Goal: Register for event/course: Register for event/course

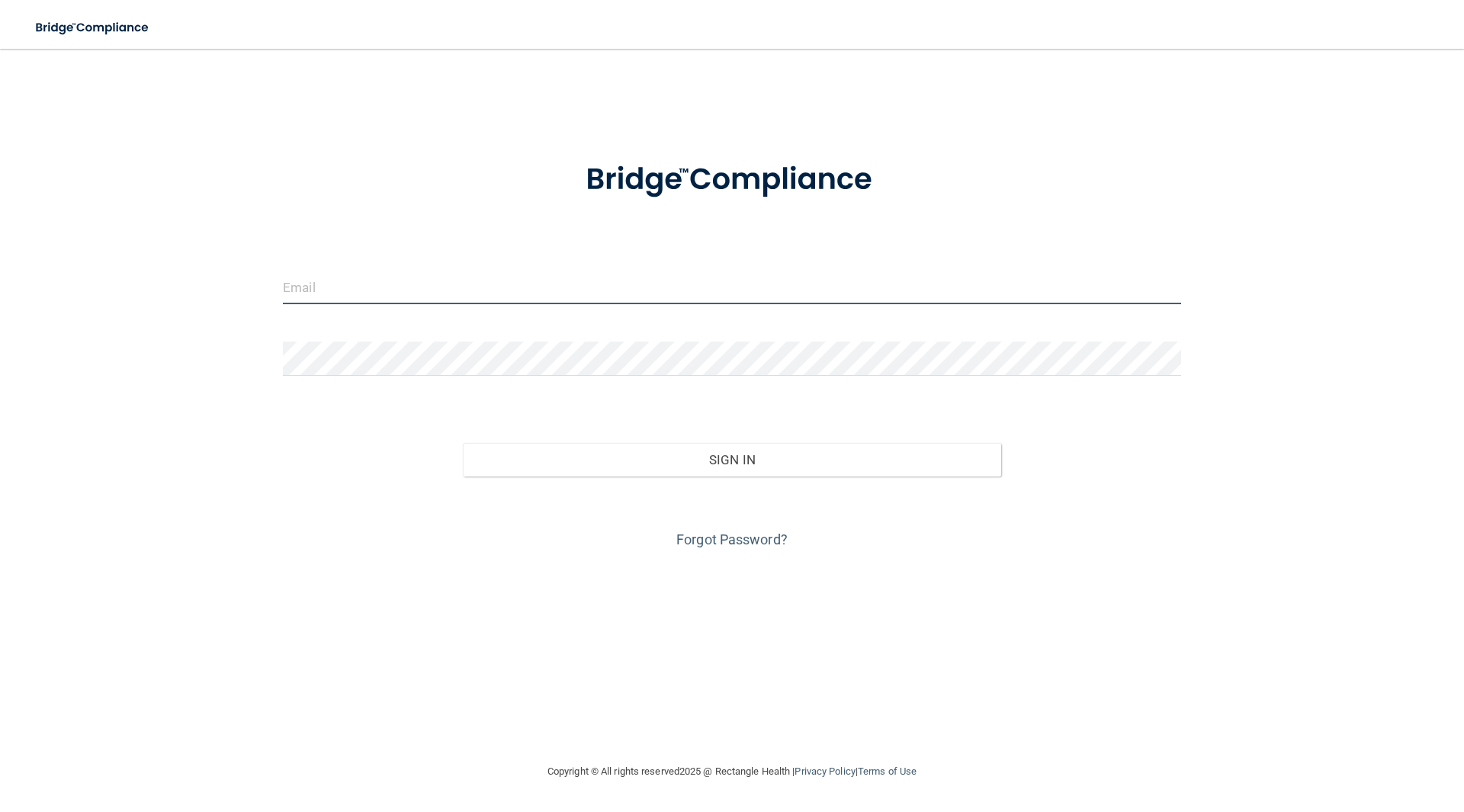
click at [387, 297] on input "email" at bounding box center [732, 287] width 898 height 35
type input "[EMAIL_ADDRESS][DOMAIN_NAME]"
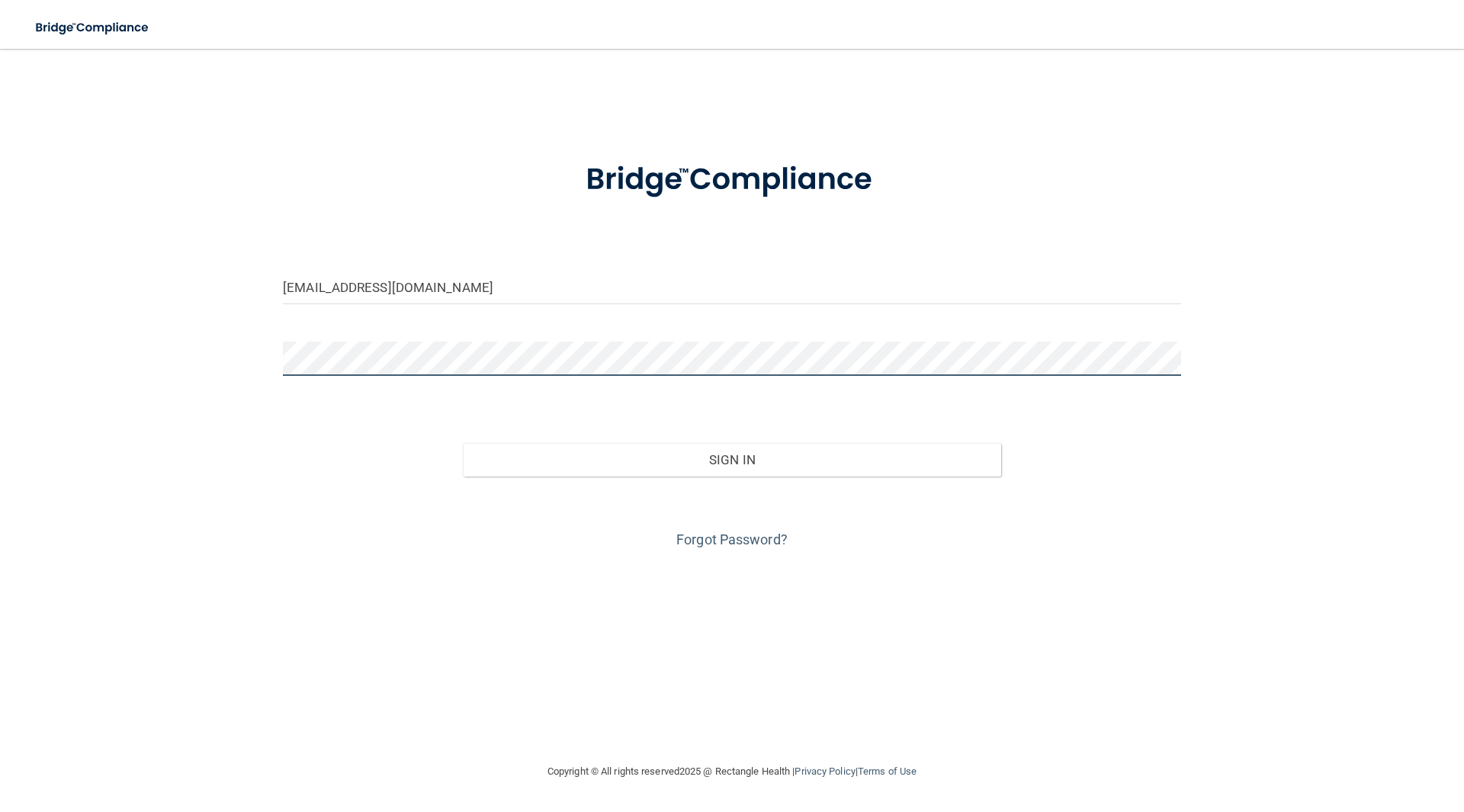
click at [463, 443] on button "Sign In" at bounding box center [732, 459] width 539 height 34
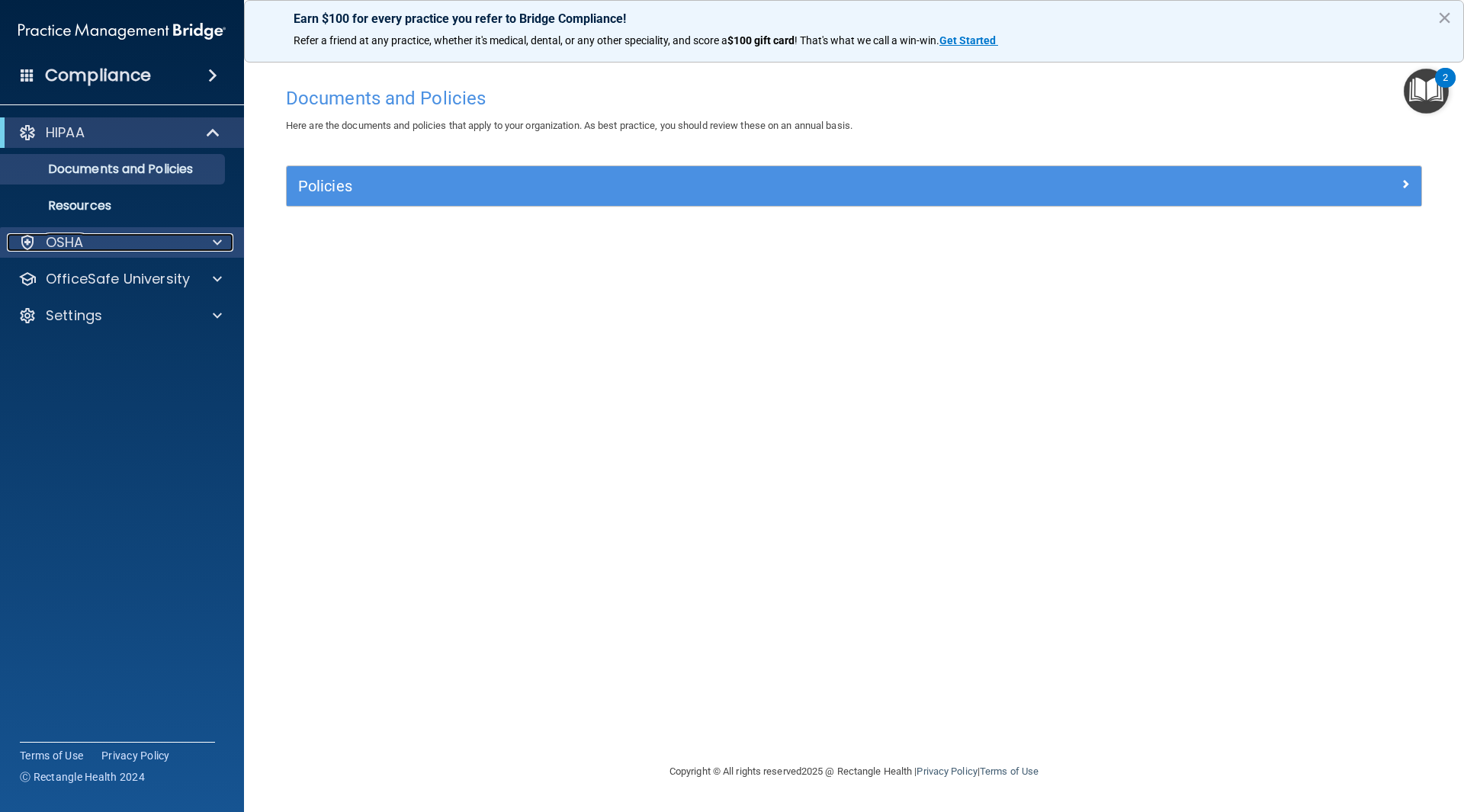
click at [100, 243] on div "OSHA" at bounding box center [101, 242] width 189 height 18
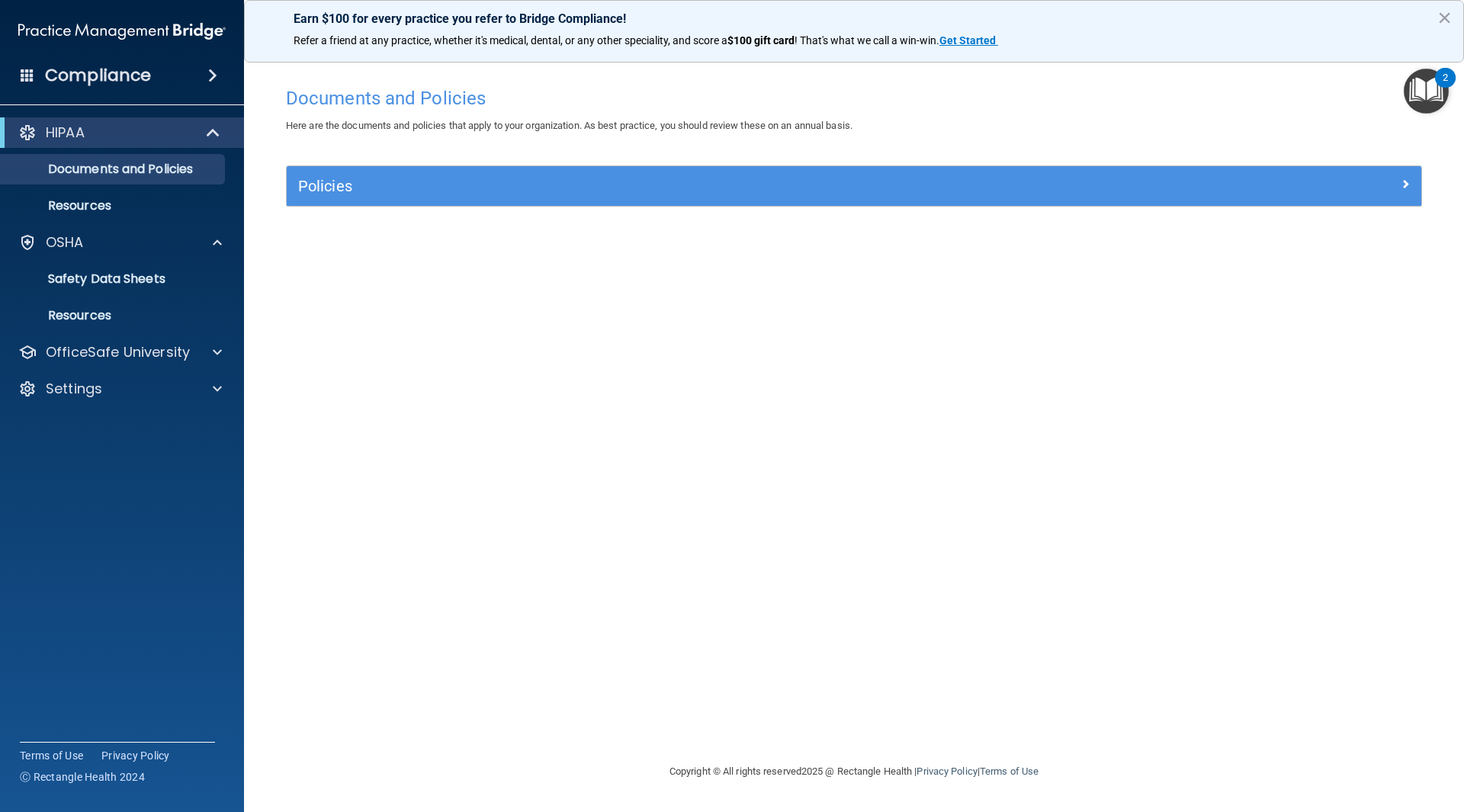
click at [208, 75] on span at bounding box center [212, 75] width 9 height 18
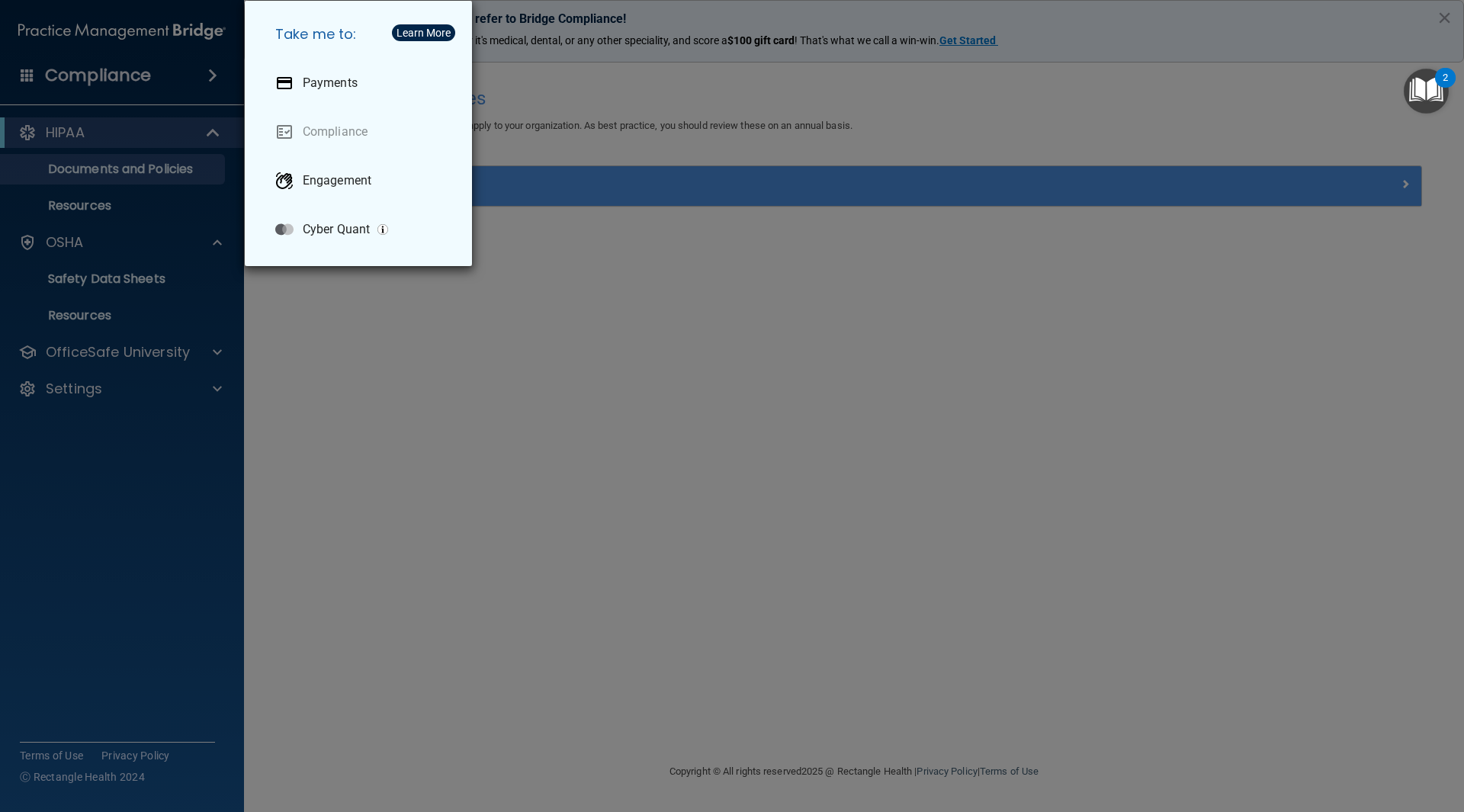
click at [414, 383] on div "Take me to: Payments Compliance Engagement Cyber Quant" at bounding box center [732, 406] width 1464 height 812
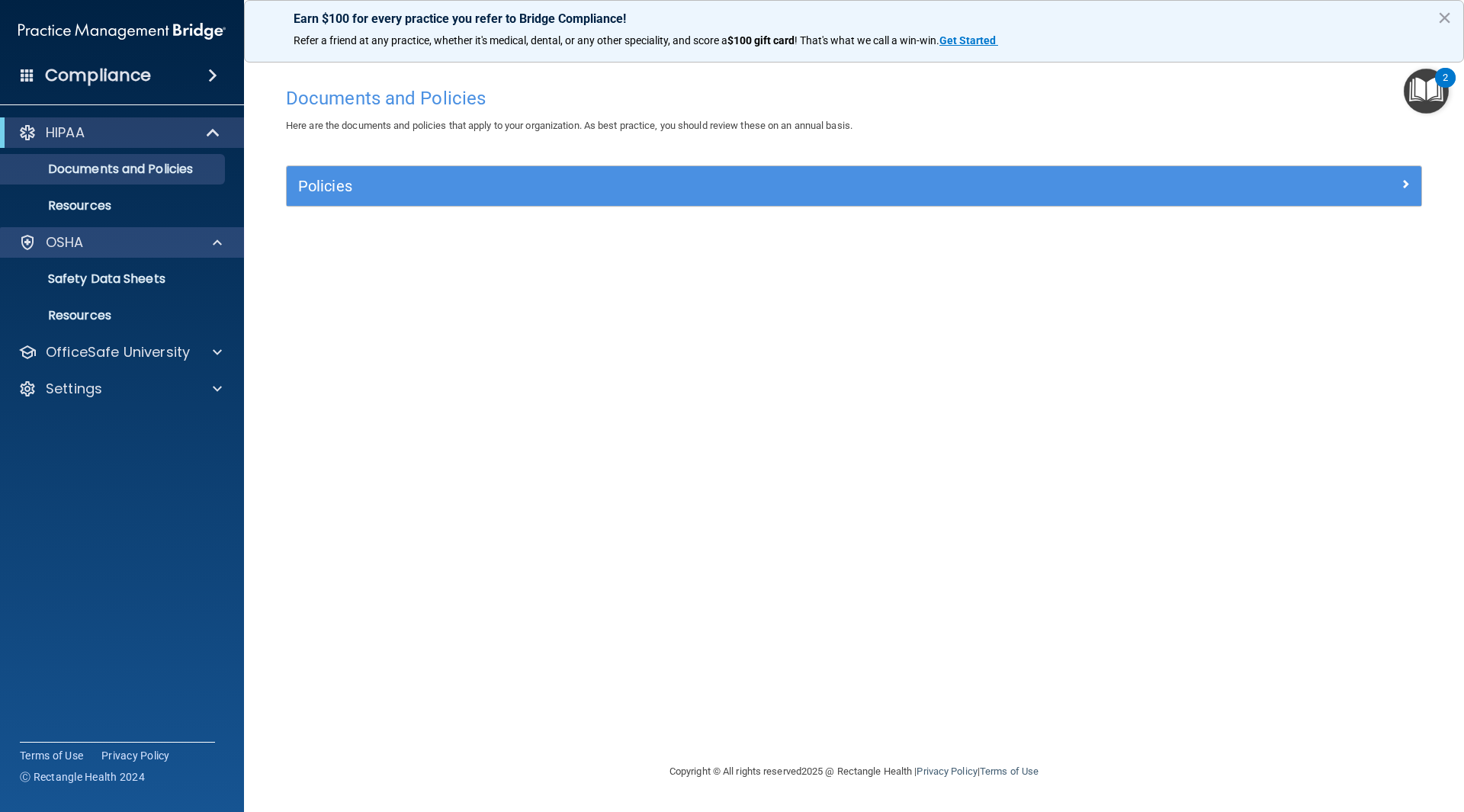
click at [206, 255] on div "OSHA" at bounding box center [122, 243] width 245 height 31
click at [85, 207] on p "Resources" at bounding box center [114, 206] width 208 height 15
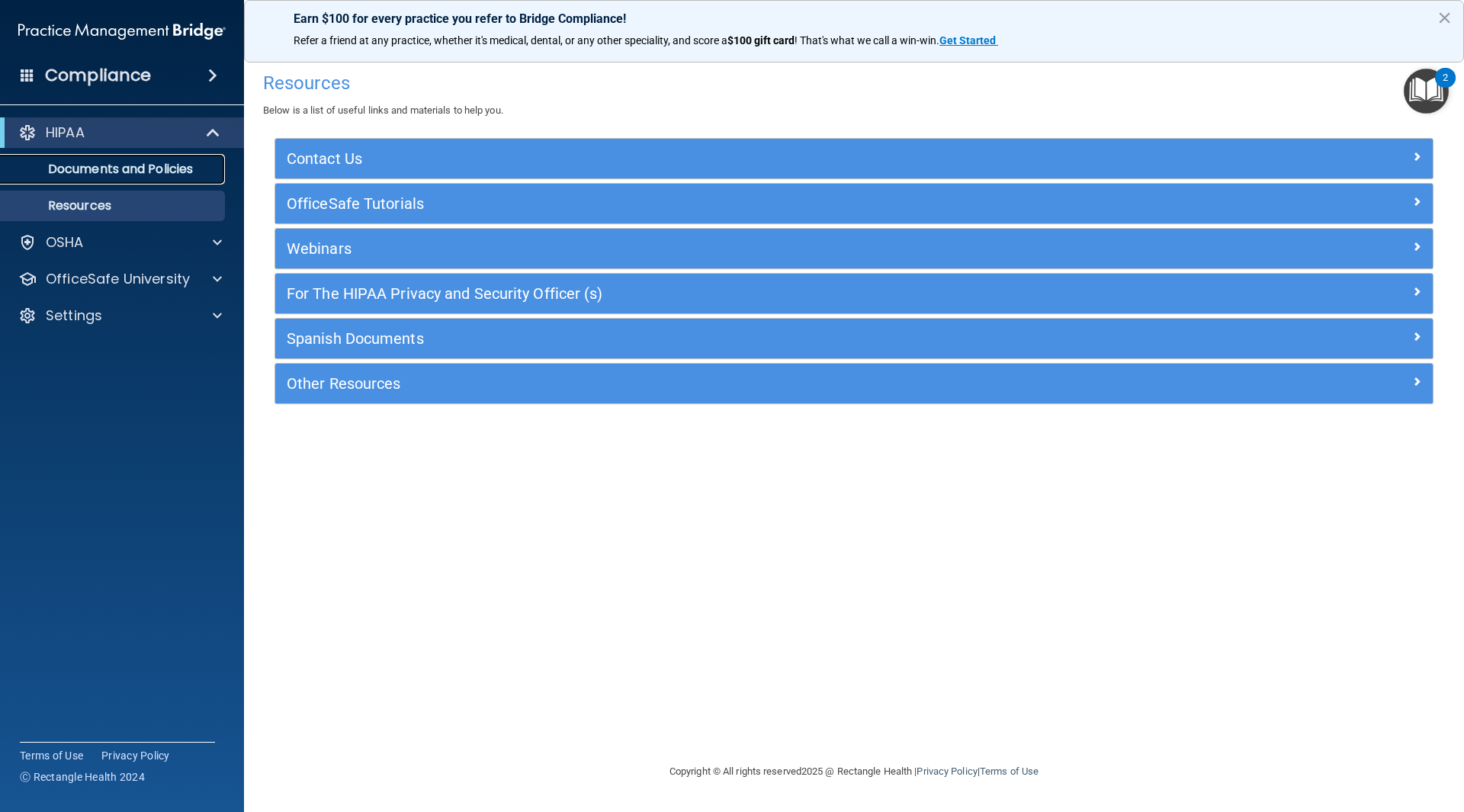
click at [177, 173] on p "Documents and Policies" at bounding box center [114, 170] width 208 height 15
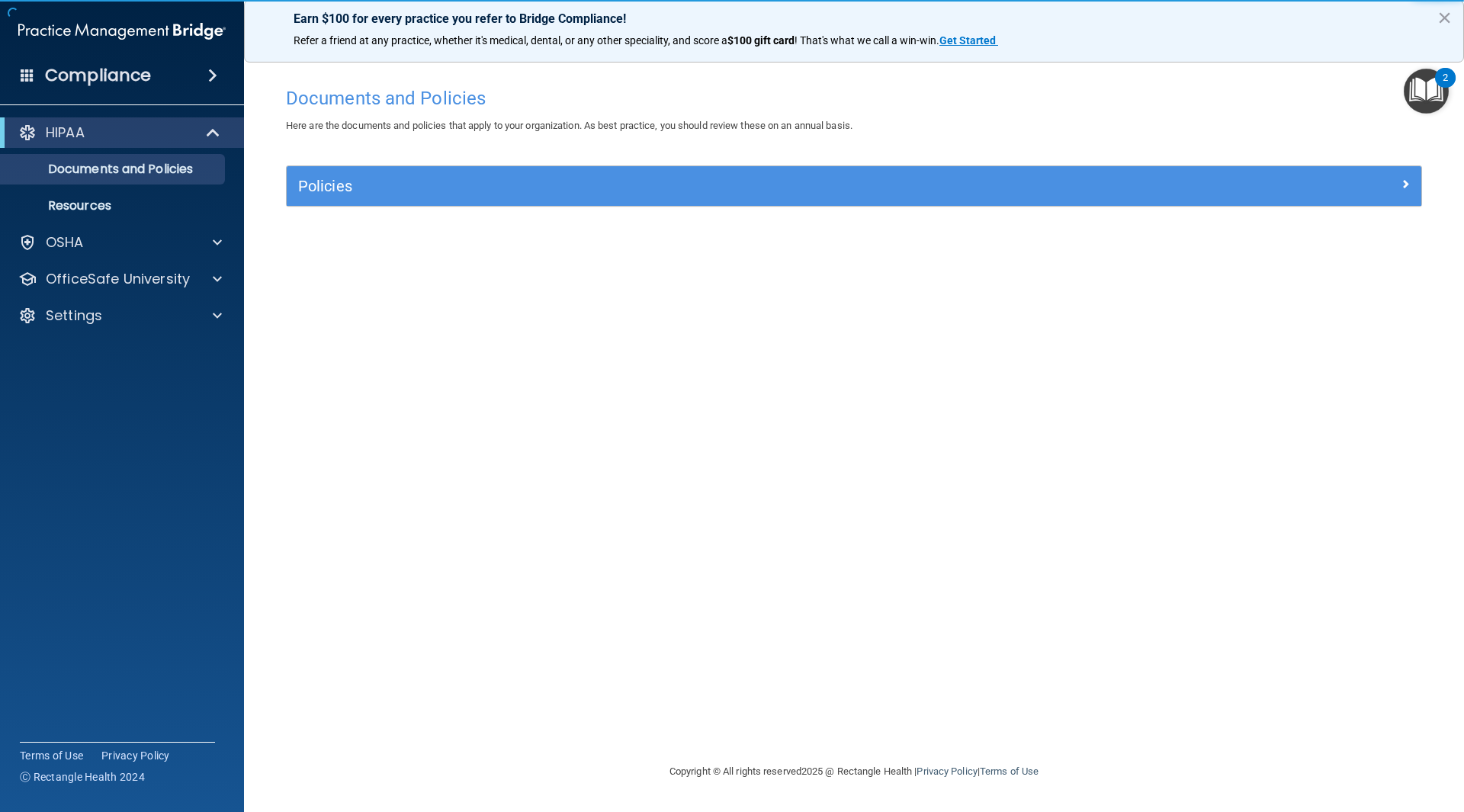
click at [1152, 170] on div "Policies" at bounding box center [853, 185] width 1134 height 39
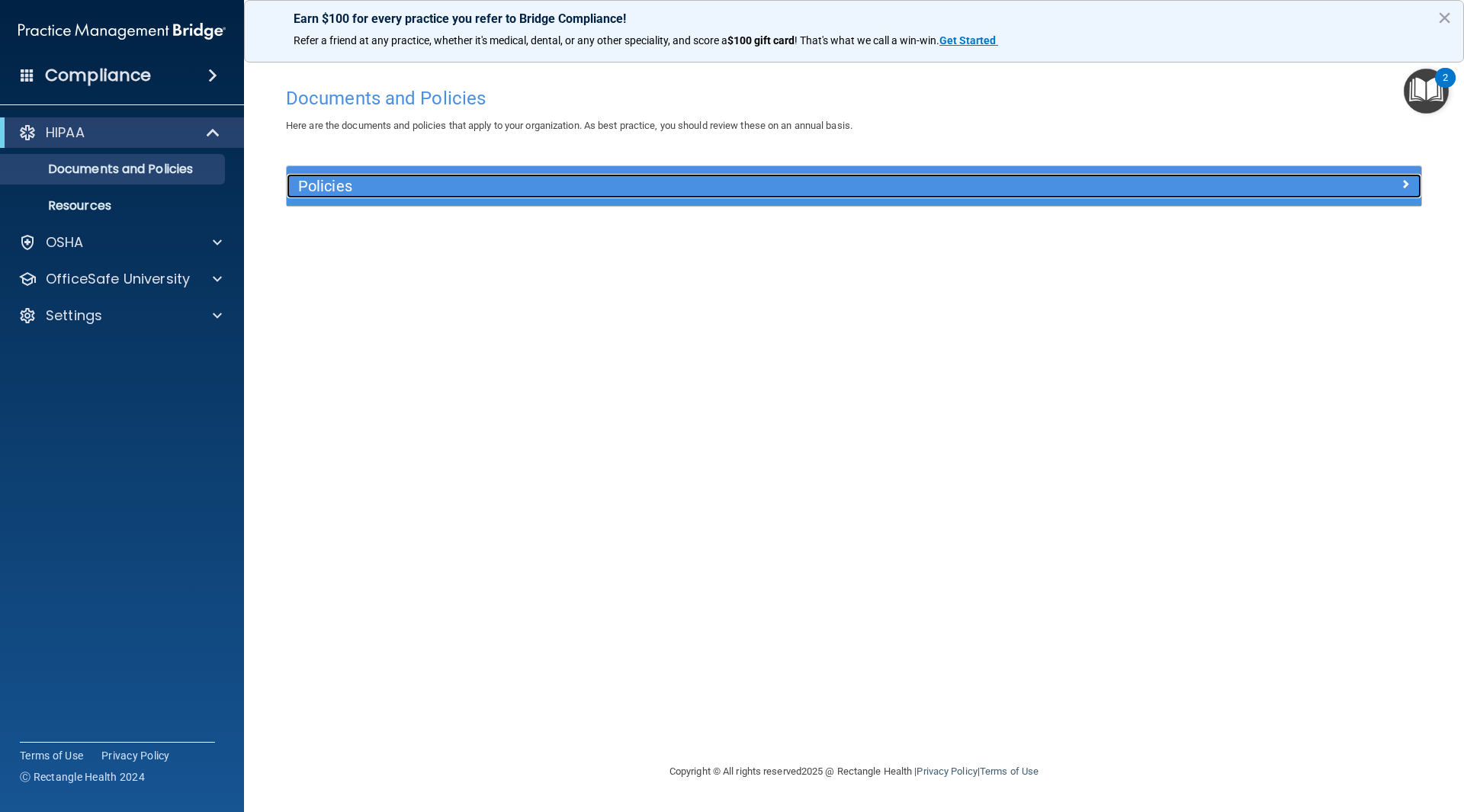
click at [1156, 183] on div at bounding box center [1279, 182] width 283 height 18
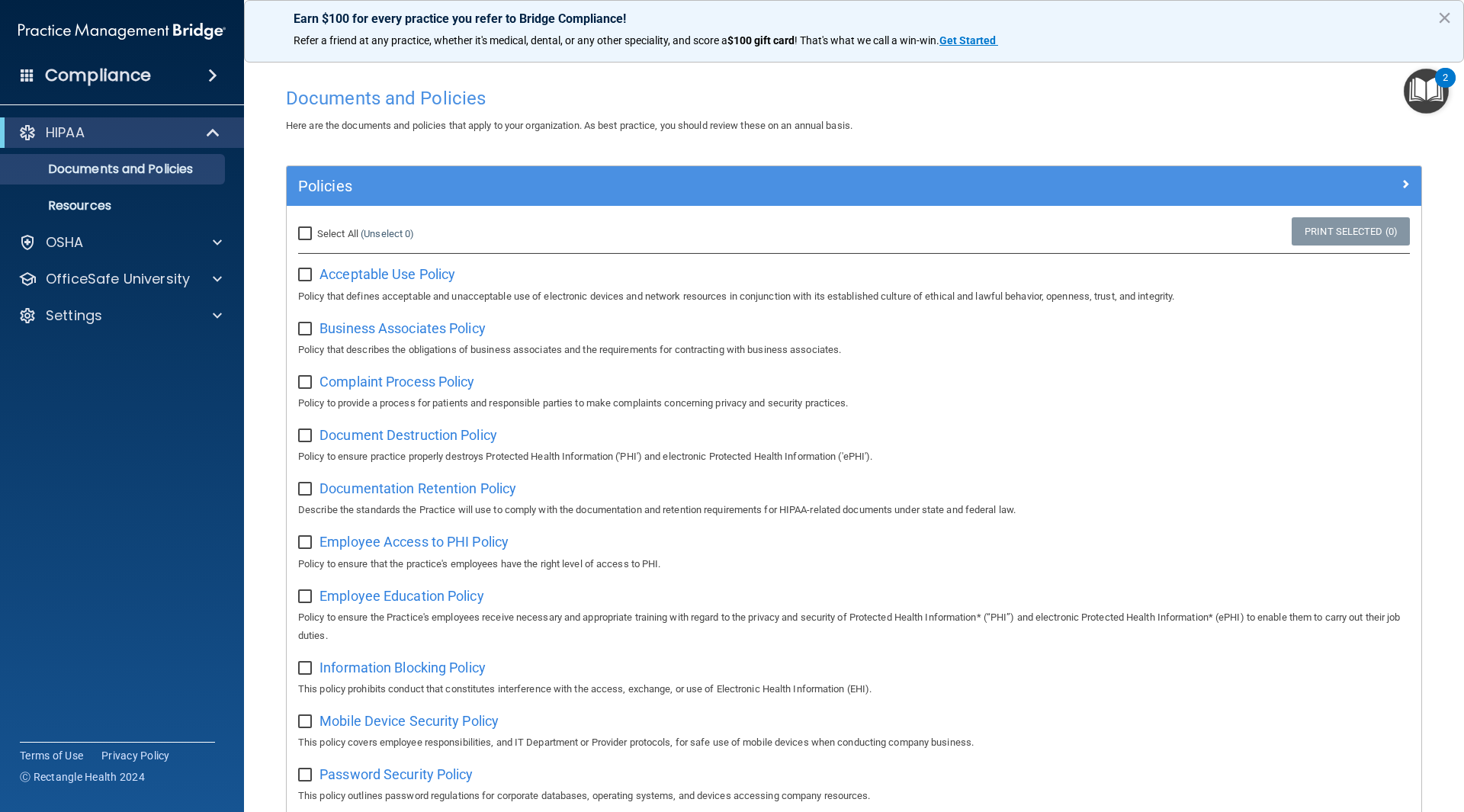
click at [53, 82] on h4 "Compliance" at bounding box center [98, 75] width 106 height 21
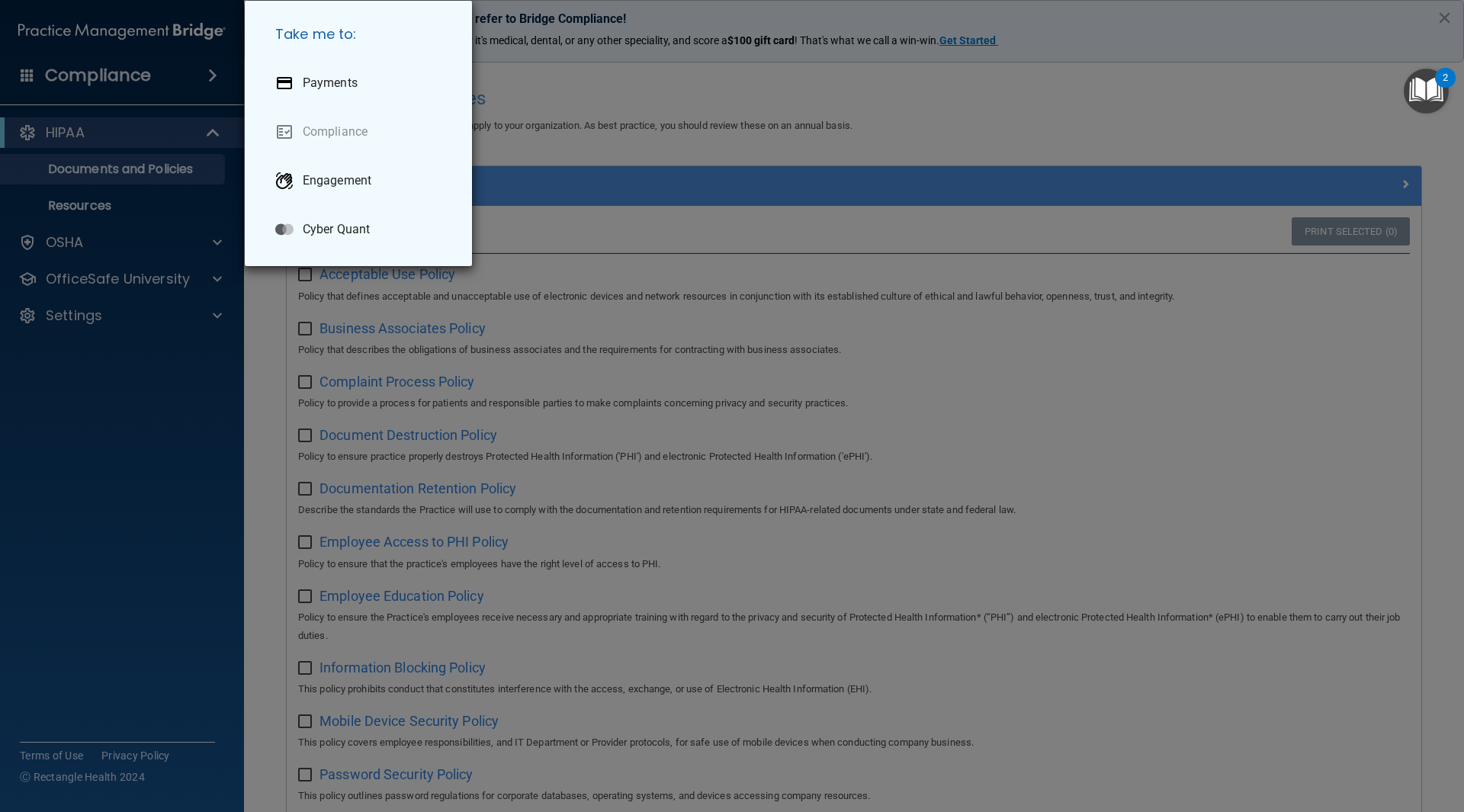
click at [18, 65] on div "Take me to: Payments Compliance Engagement Cyber Quant" at bounding box center [732, 406] width 1464 height 812
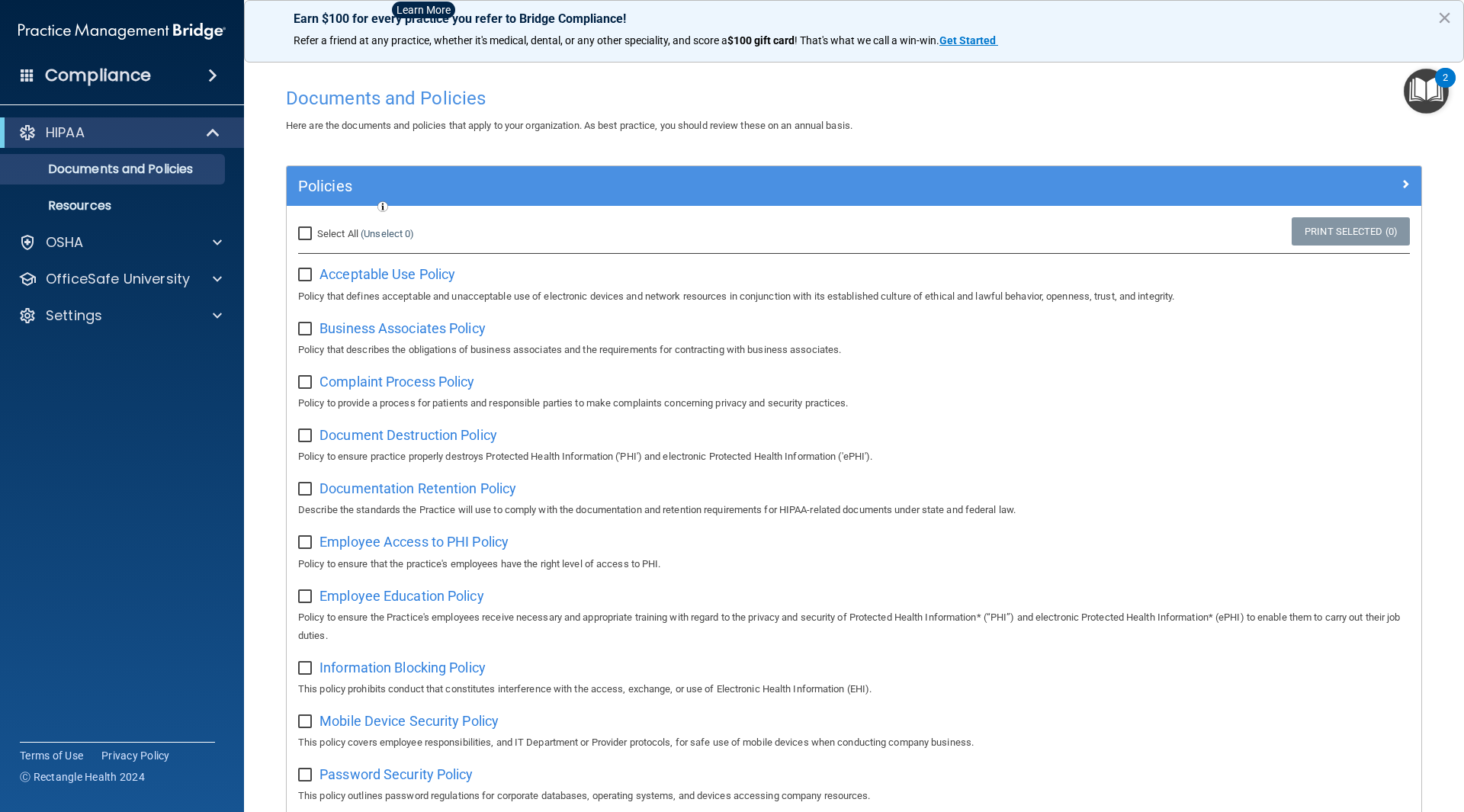
click at [66, 71] on h4 "Compliance" at bounding box center [98, 75] width 106 height 21
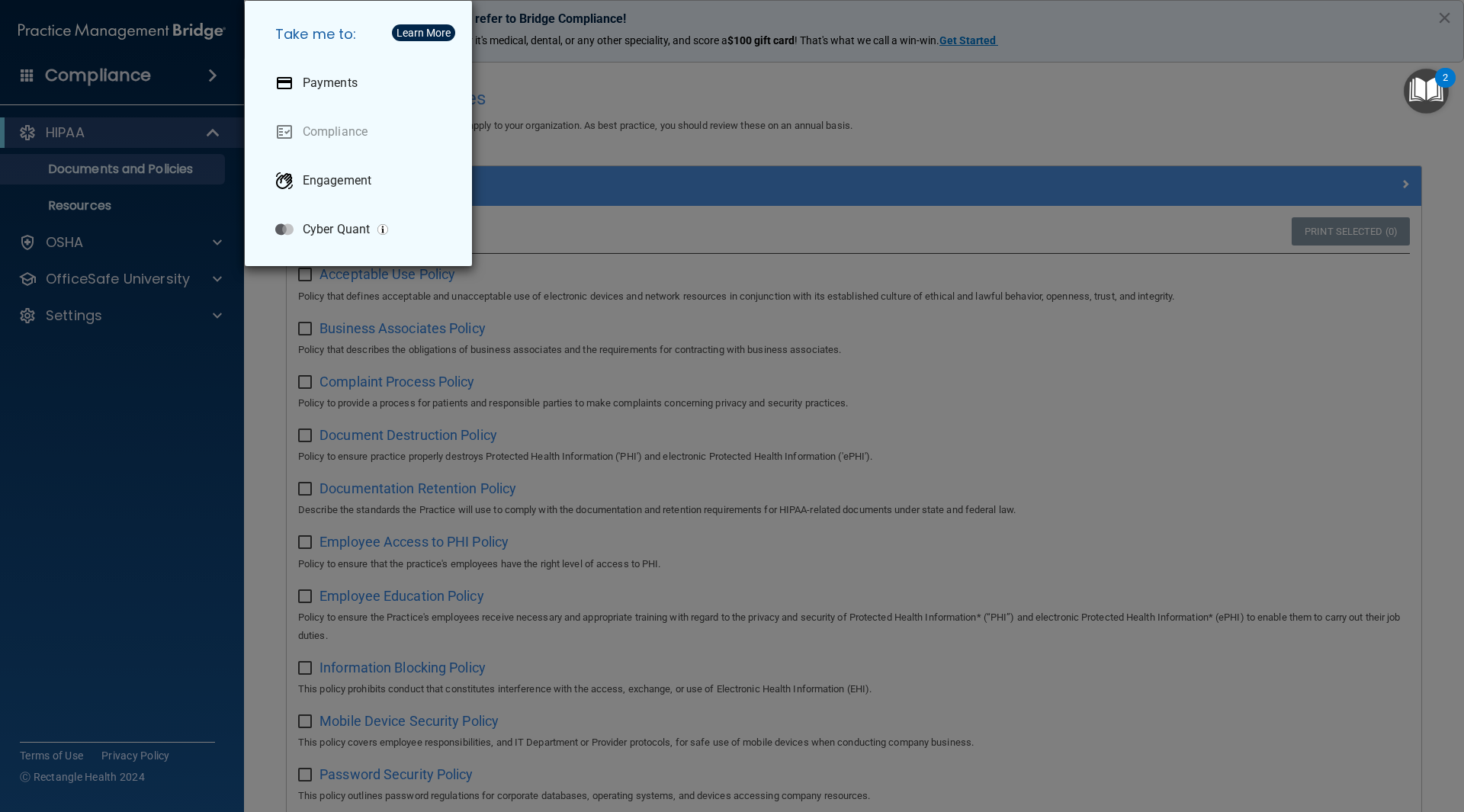
click at [173, 403] on div "Take me to: Payments Compliance Engagement Cyber Quant" at bounding box center [732, 406] width 1464 height 812
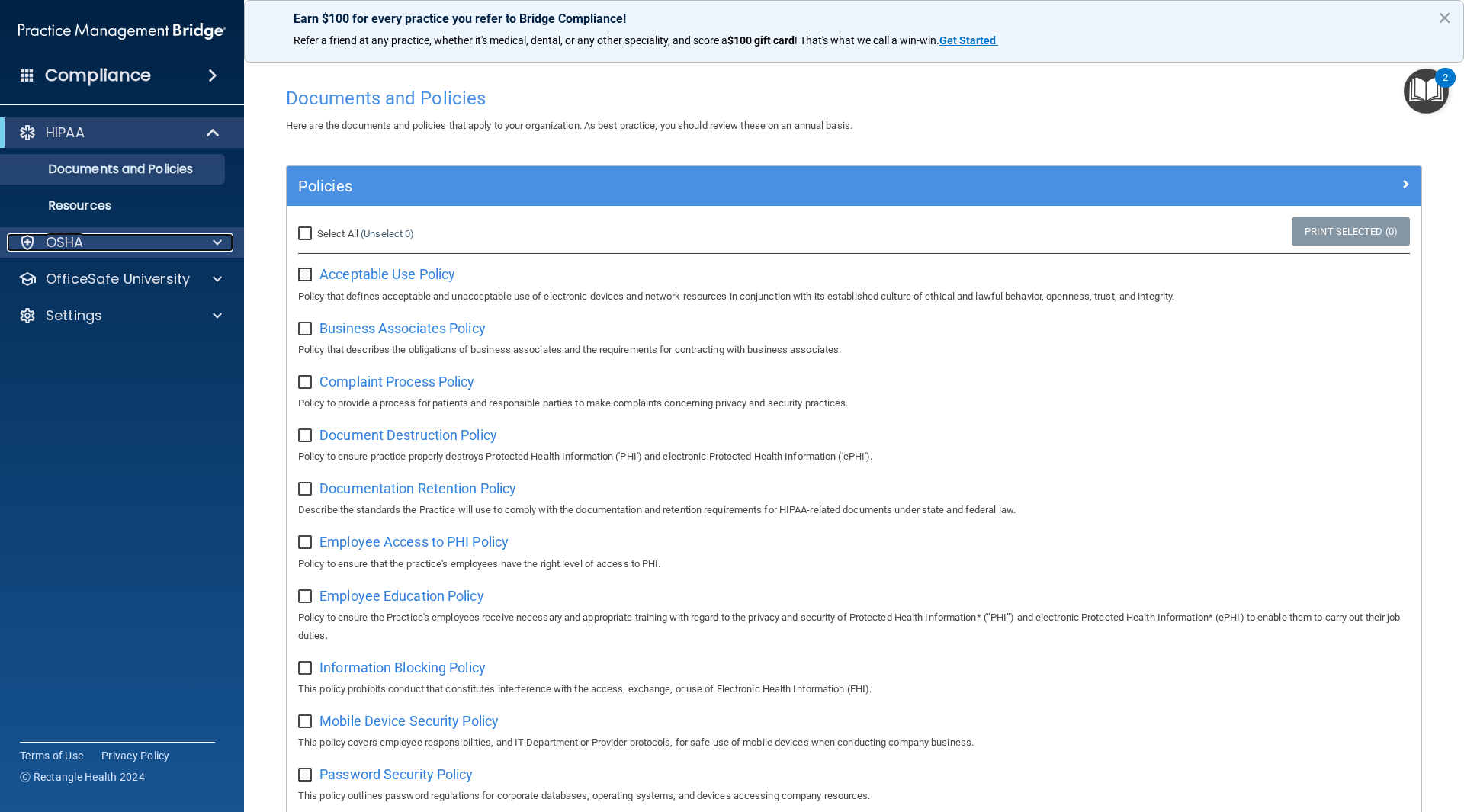
click at [94, 249] on div "OSHA" at bounding box center [101, 242] width 189 height 18
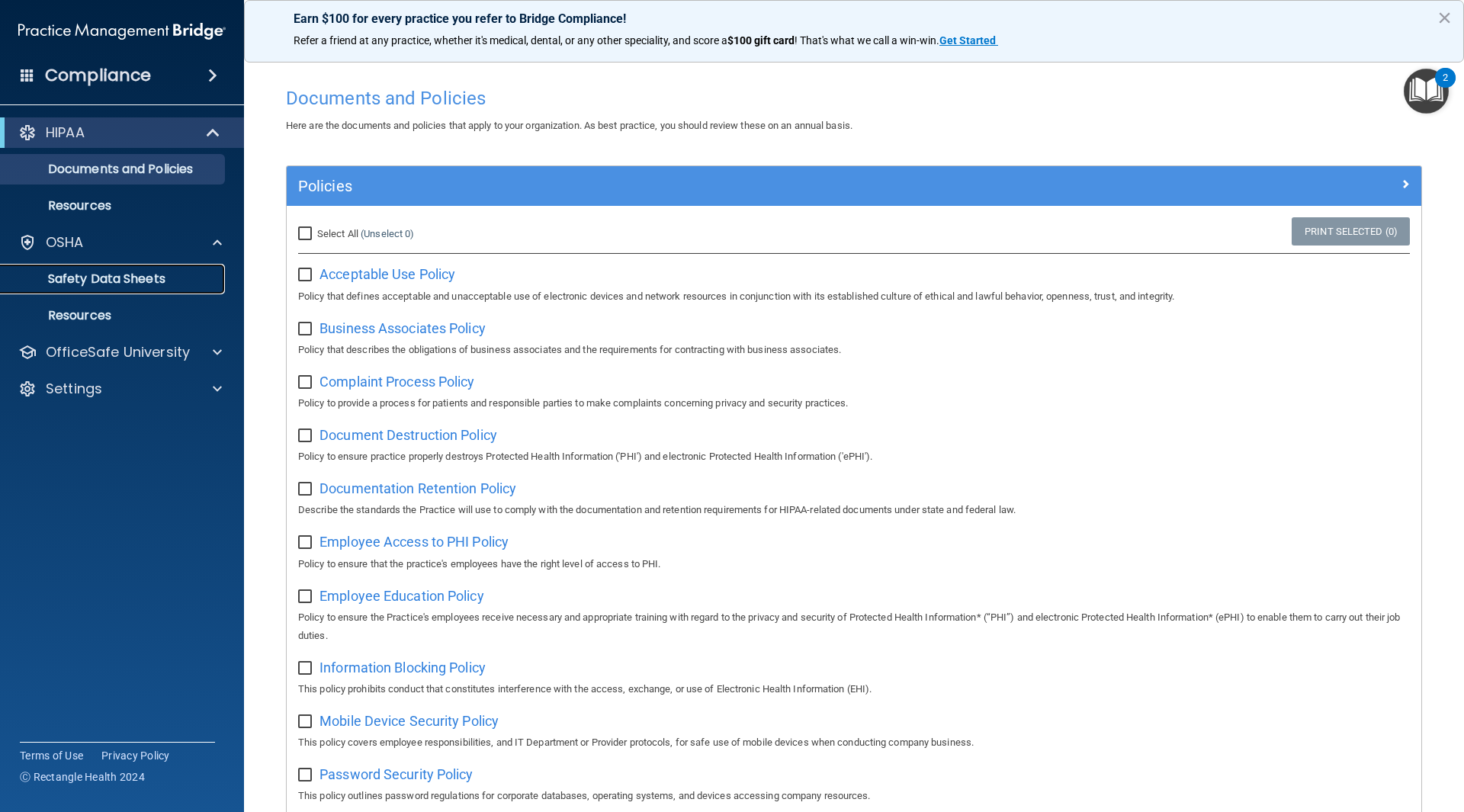
click at [133, 286] on p "Safety Data Sheets" at bounding box center [114, 279] width 208 height 15
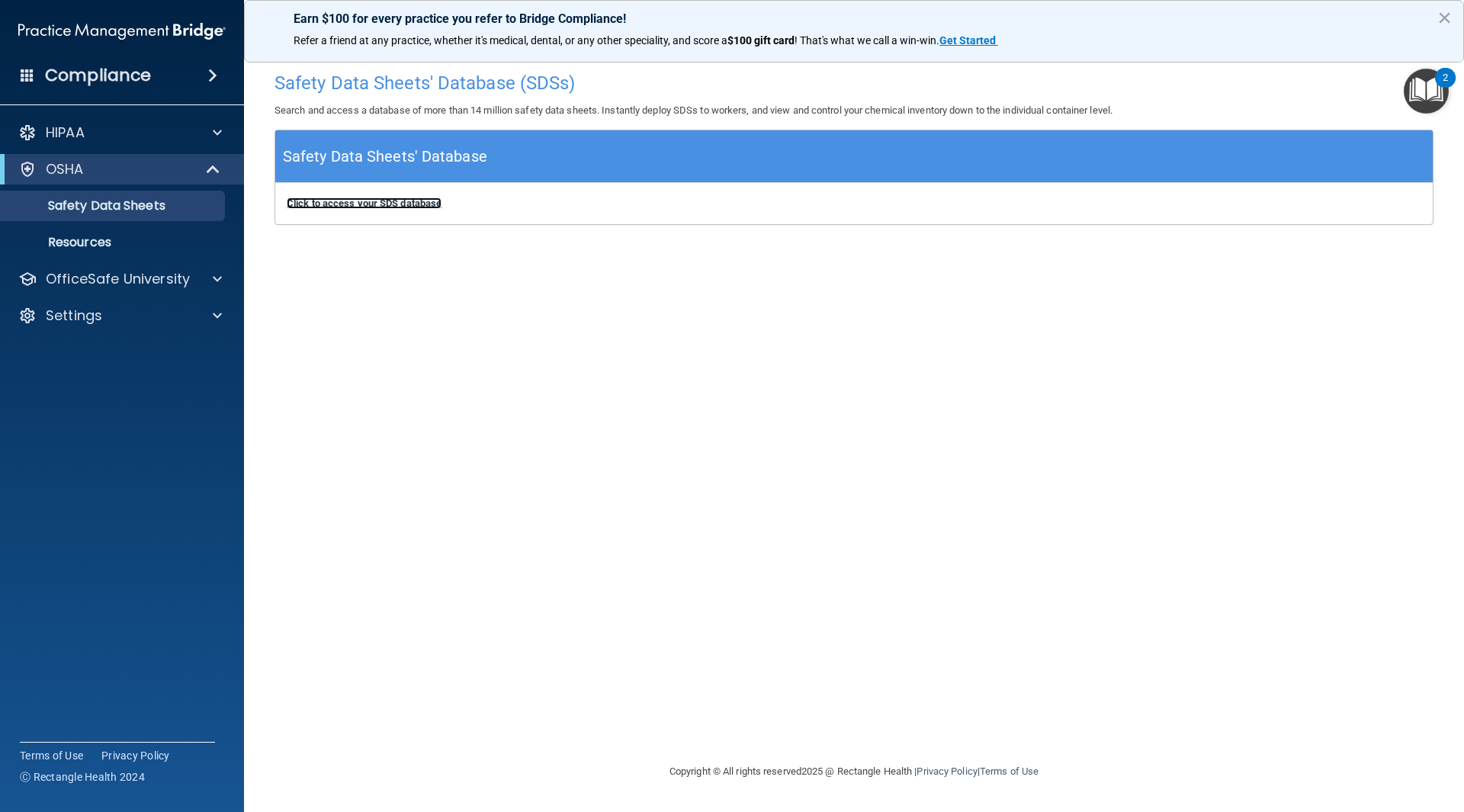
click at [408, 200] on b "Click to access your SDS database" at bounding box center [363, 203] width 155 height 12
click at [67, 169] on p "OSHA" at bounding box center [65, 169] width 39 height 18
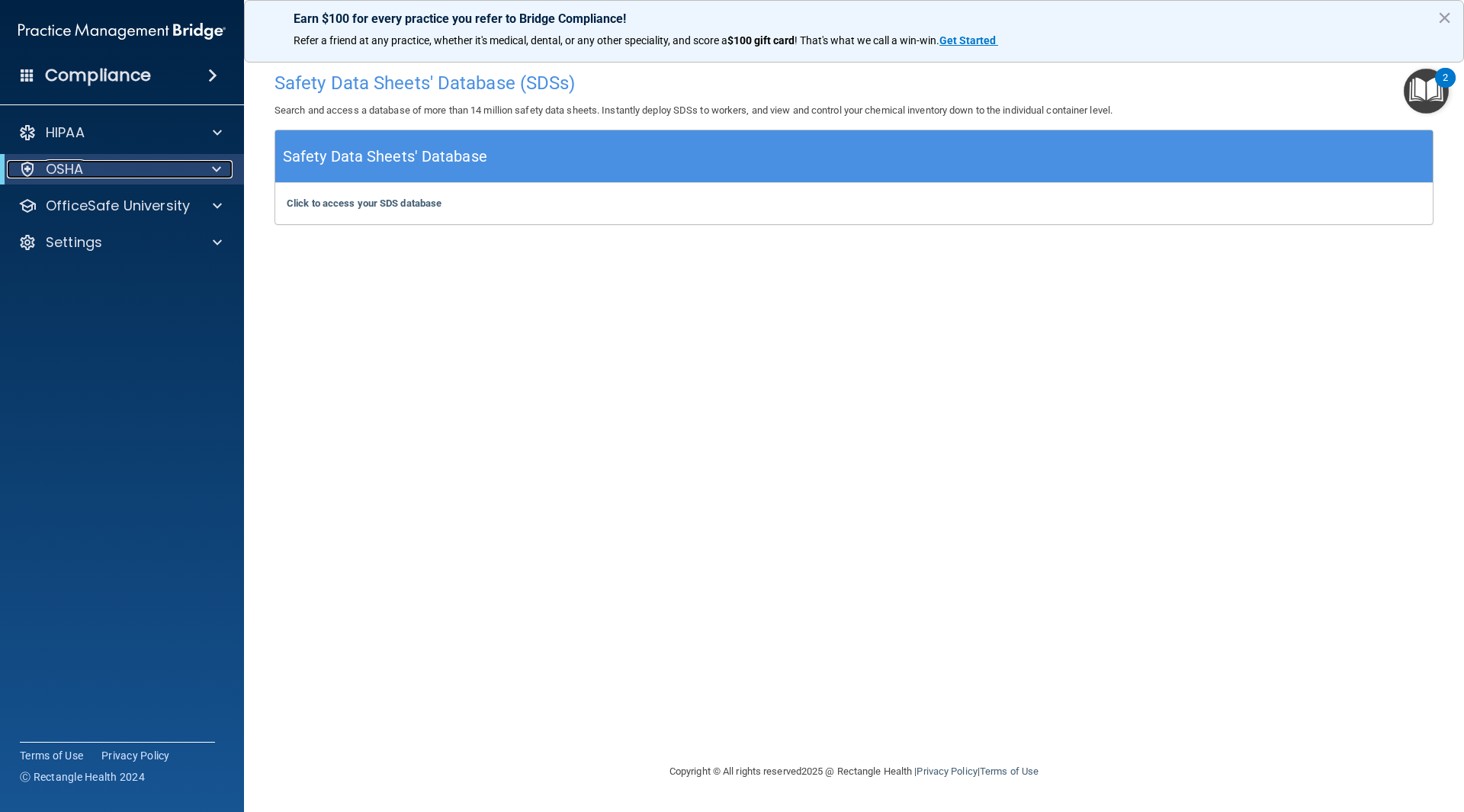
click at [67, 169] on p "OSHA" at bounding box center [65, 169] width 39 height 18
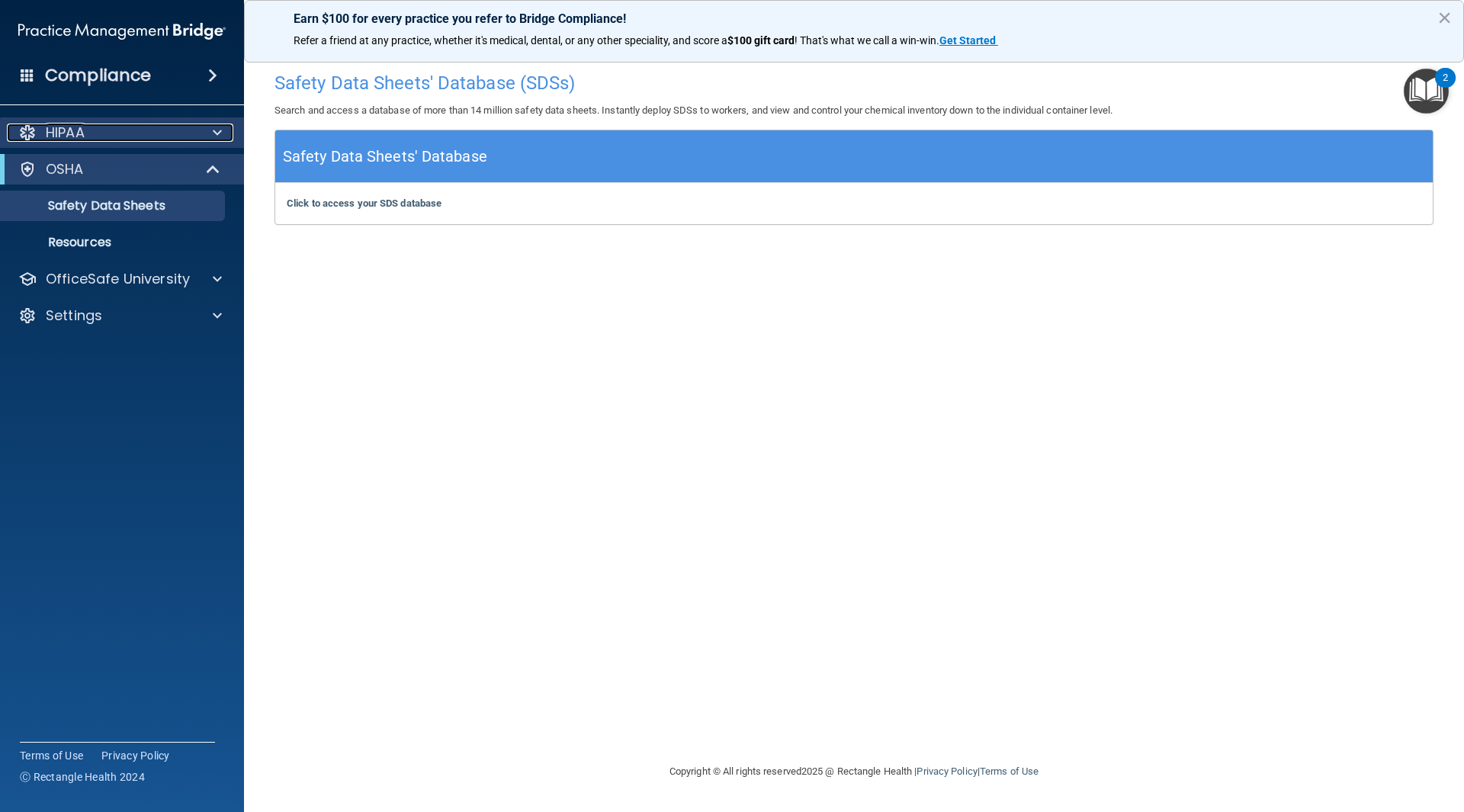
click at [104, 139] on div "HIPAA" at bounding box center [101, 132] width 189 height 18
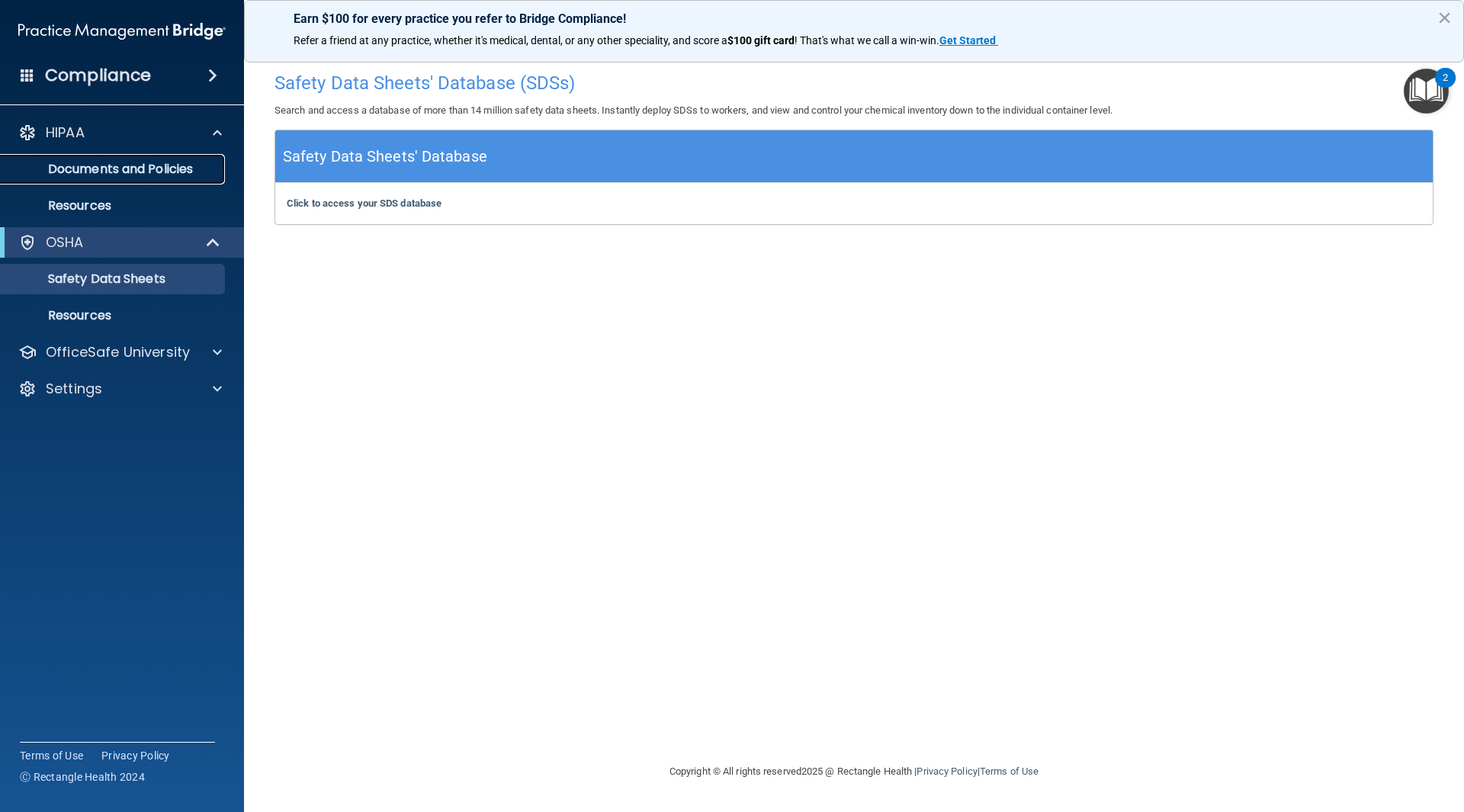
click at [114, 172] on p "Documents and Policies" at bounding box center [114, 170] width 208 height 15
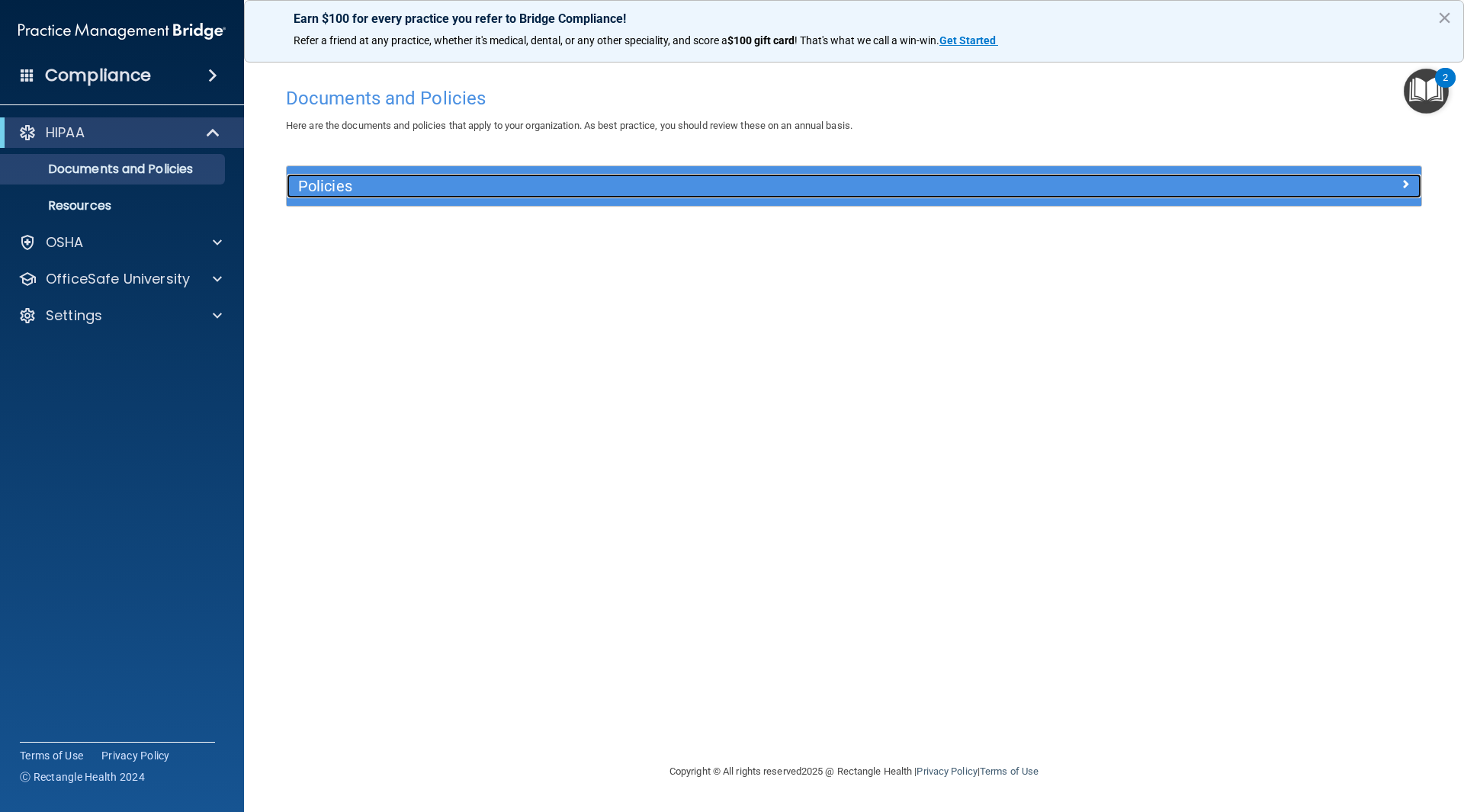
click at [1402, 195] on div "Policies" at bounding box center [853, 185] width 1134 height 24
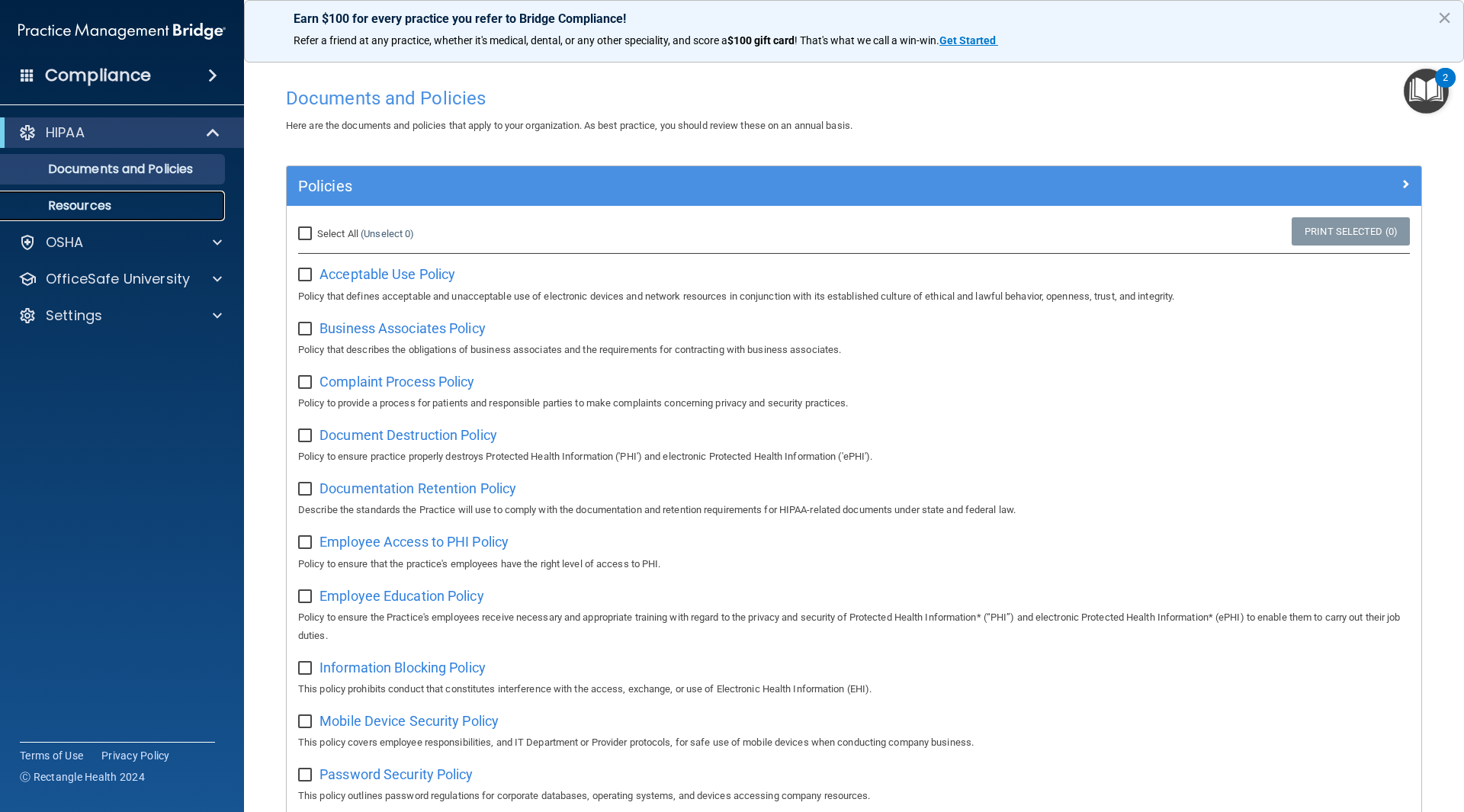
click at [100, 203] on p "Resources" at bounding box center [114, 206] width 208 height 15
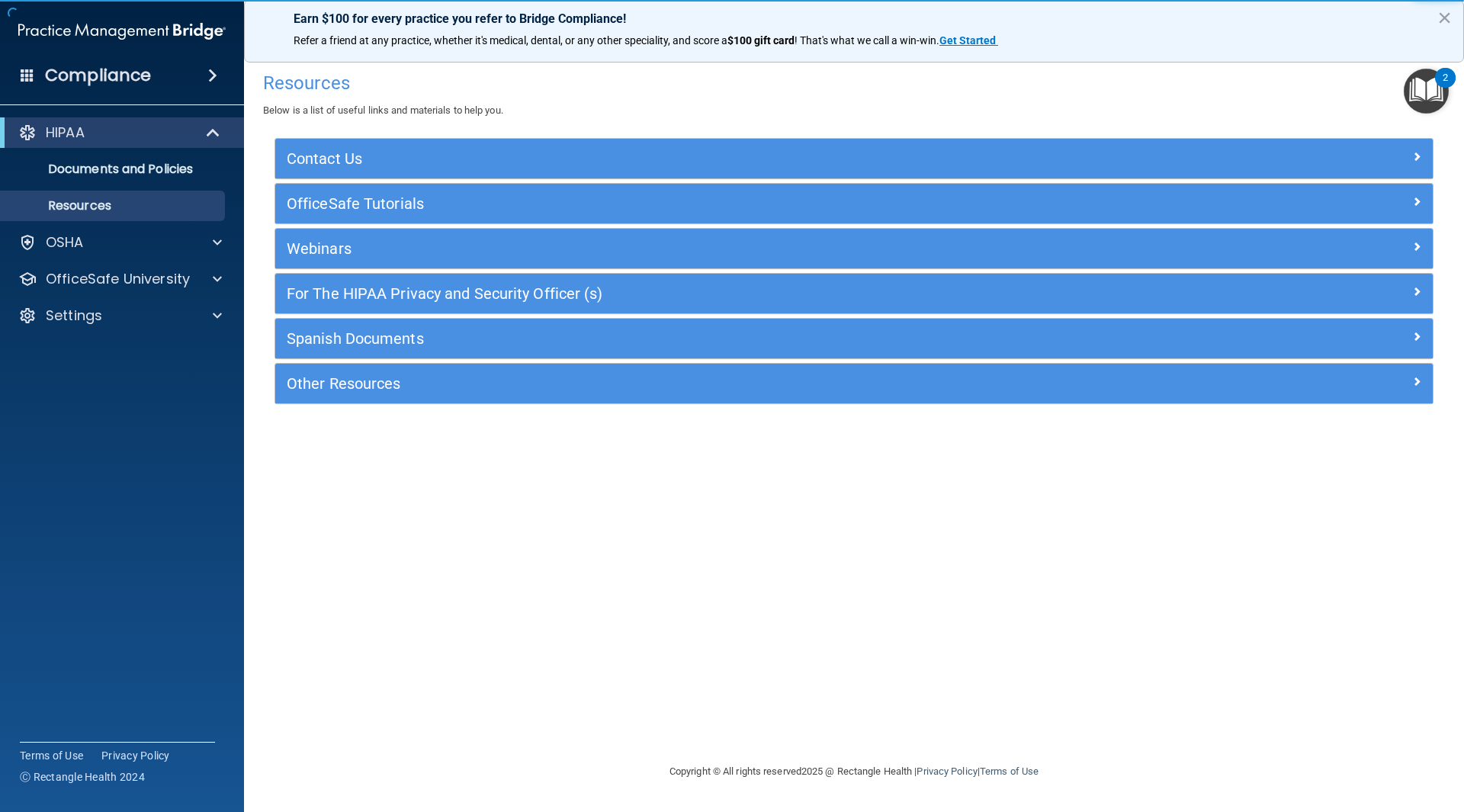
click at [18, 68] on div "Compliance" at bounding box center [121, 75] width 244 height 34
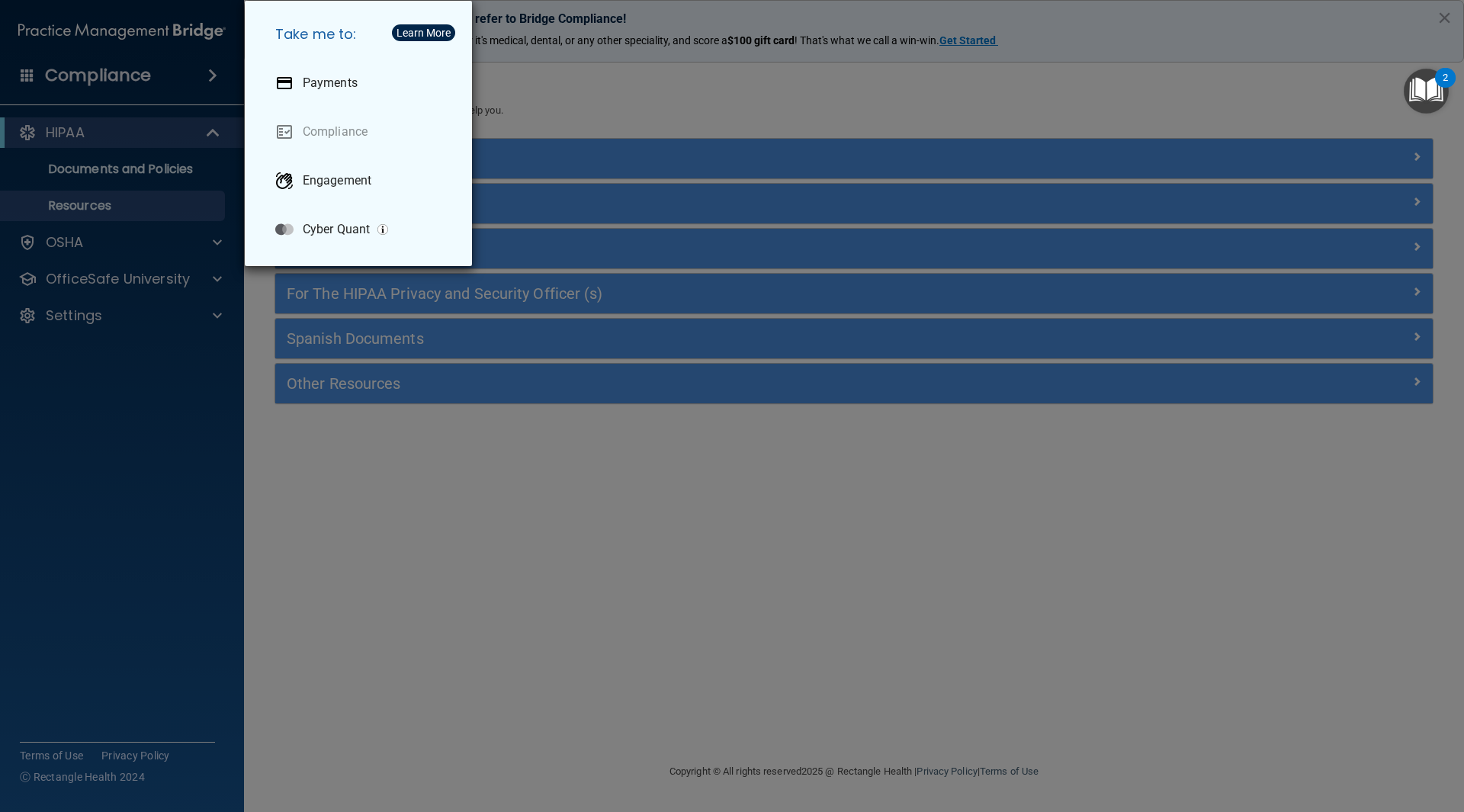
click at [549, 86] on div "Take me to: Payments Compliance Engagement Cyber Quant" at bounding box center [732, 406] width 1464 height 812
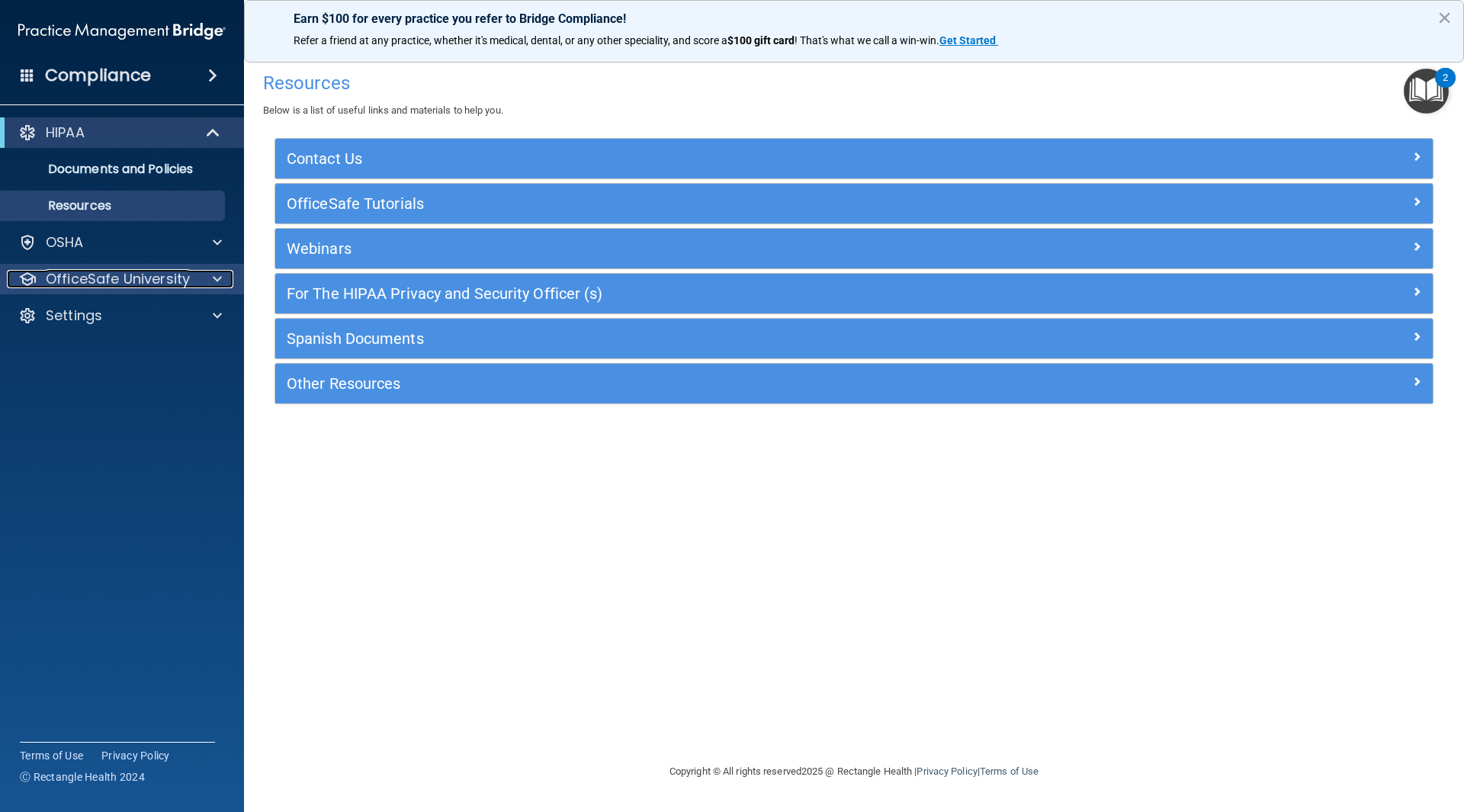
click at [217, 287] on span at bounding box center [217, 278] width 9 height 18
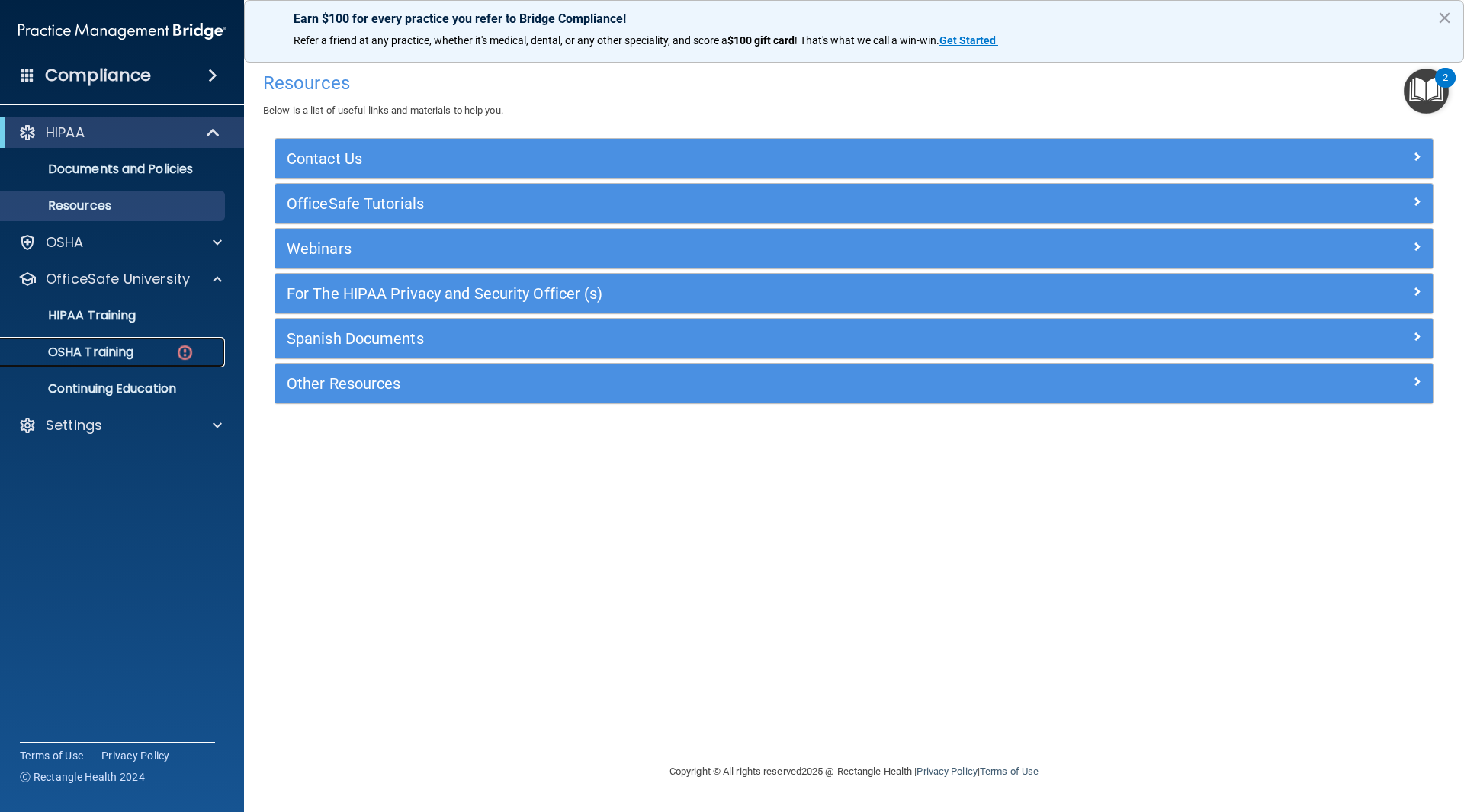
click at [120, 346] on p "OSHA Training" at bounding box center [71, 353] width 123 height 15
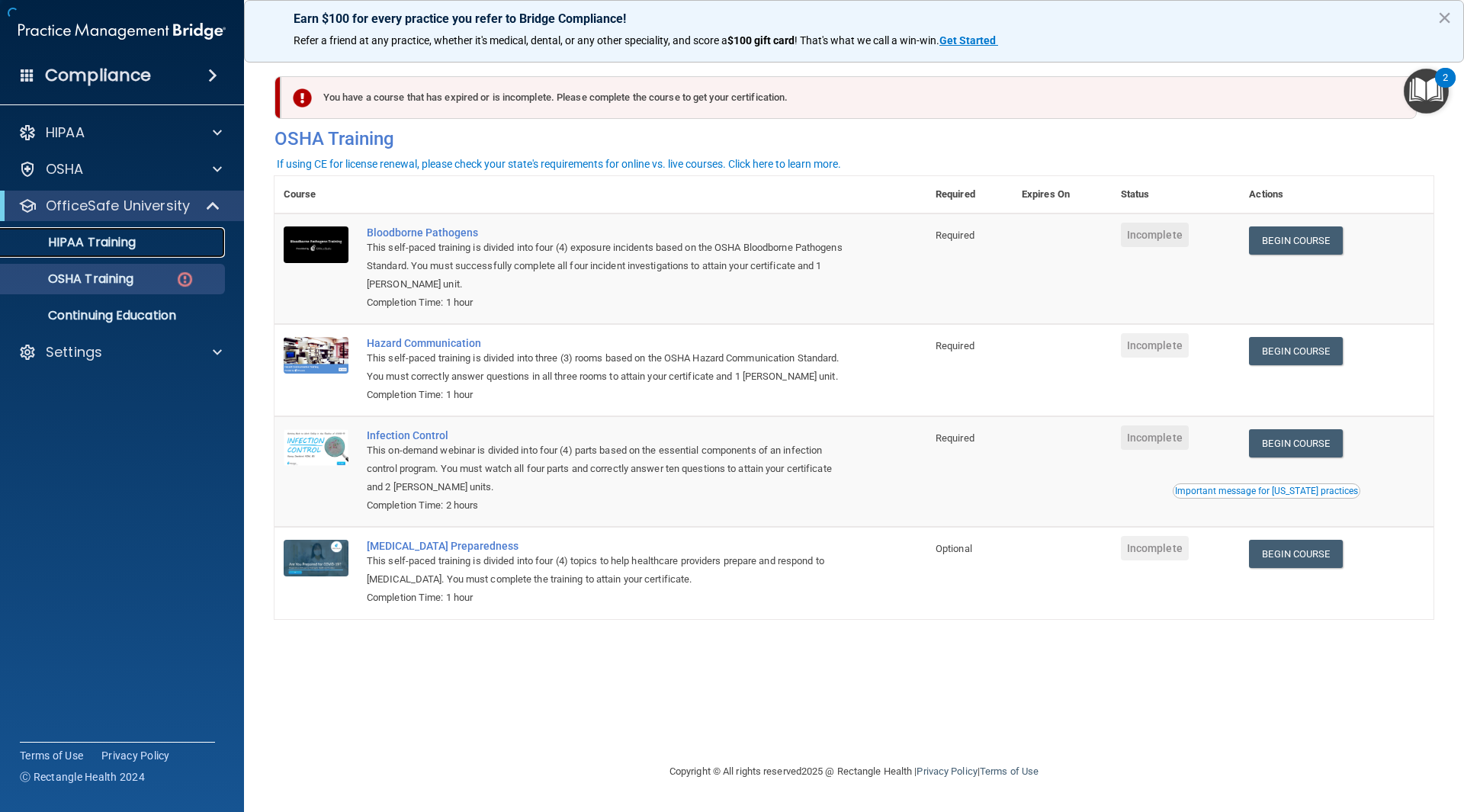
click at [174, 247] on div "HIPAA Training" at bounding box center [114, 243] width 208 height 15
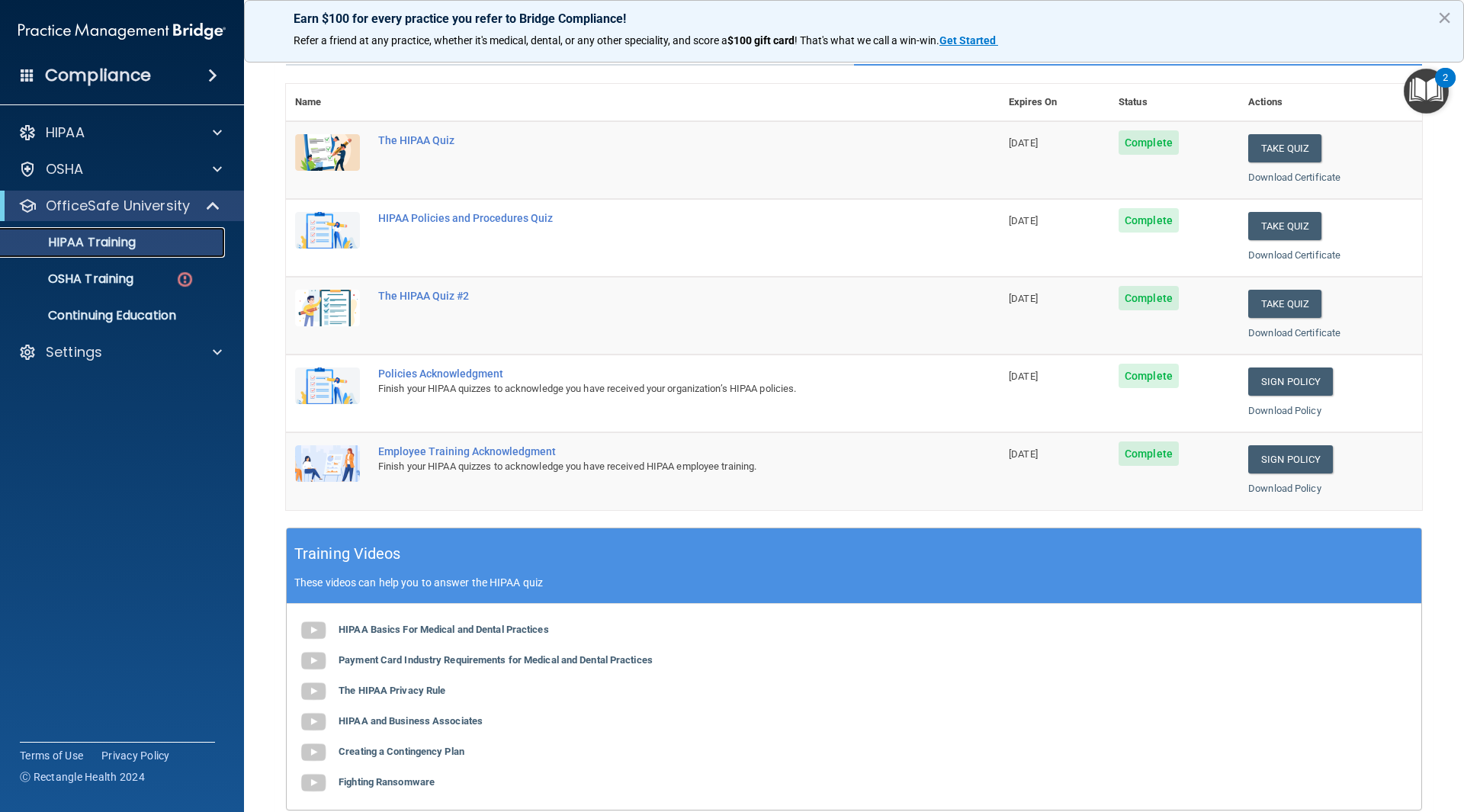
scroll to position [76, 0]
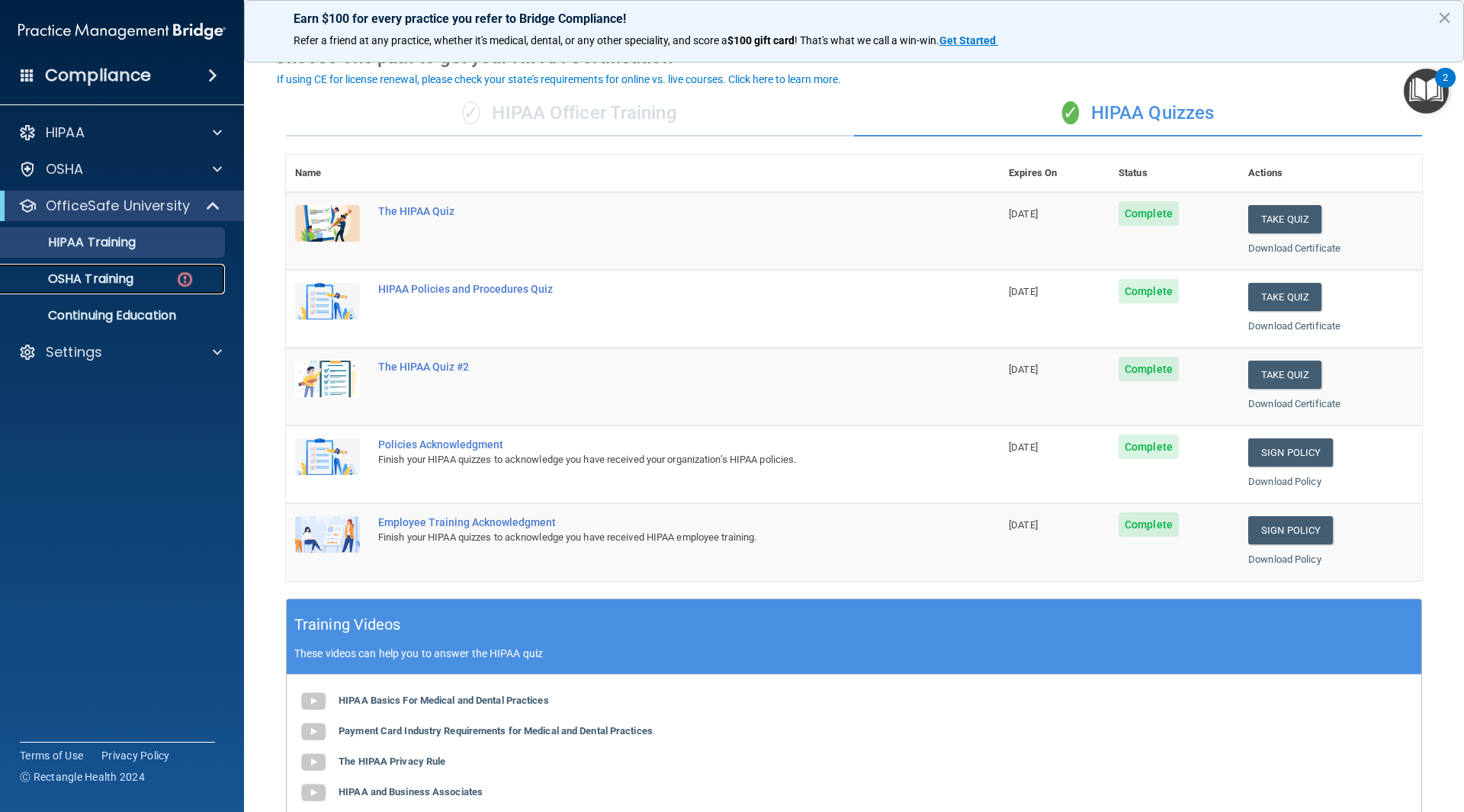
click at [114, 278] on p "OSHA Training" at bounding box center [71, 279] width 123 height 15
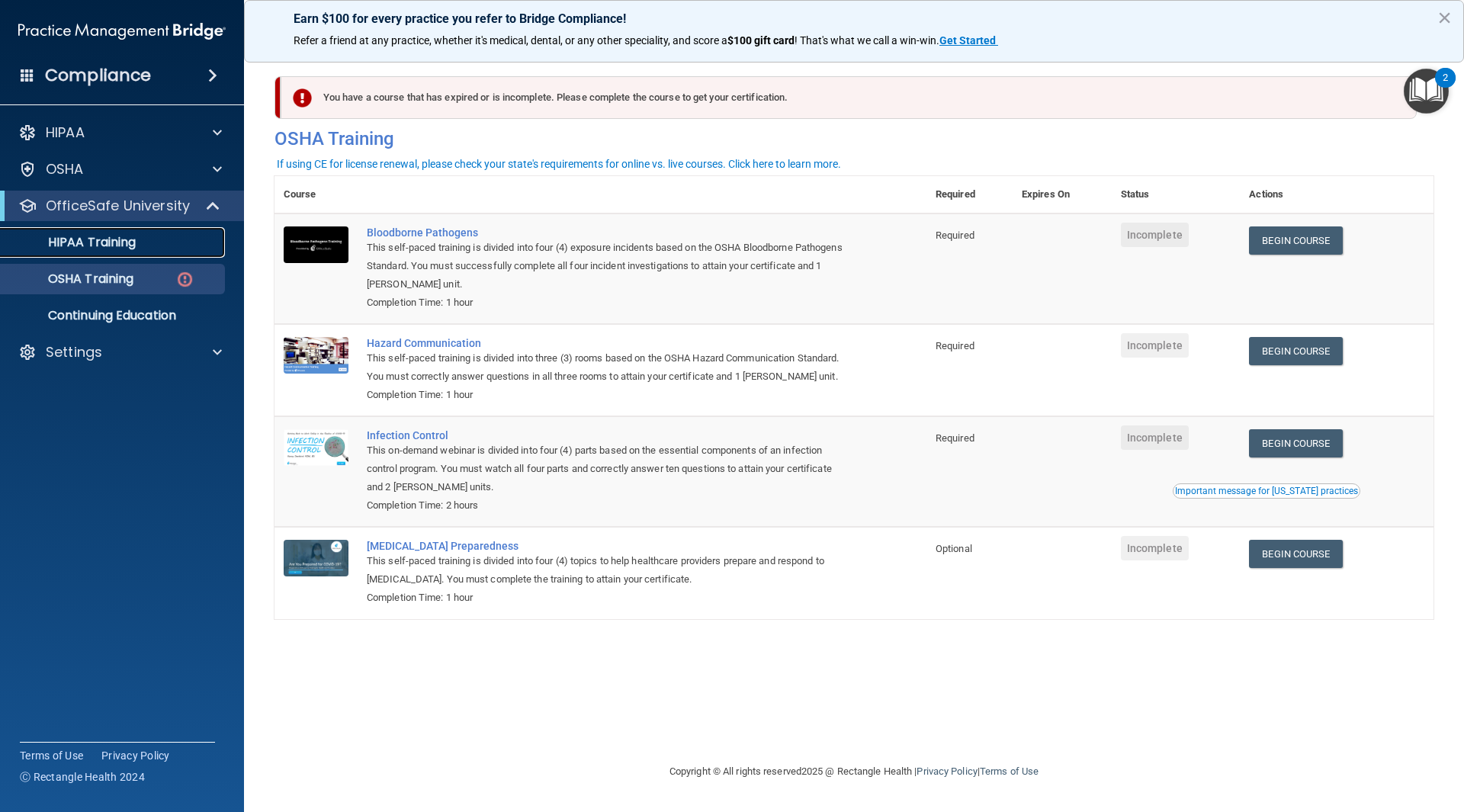
click at [164, 235] on div "HIPAA Training" at bounding box center [114, 243] width 208 height 15
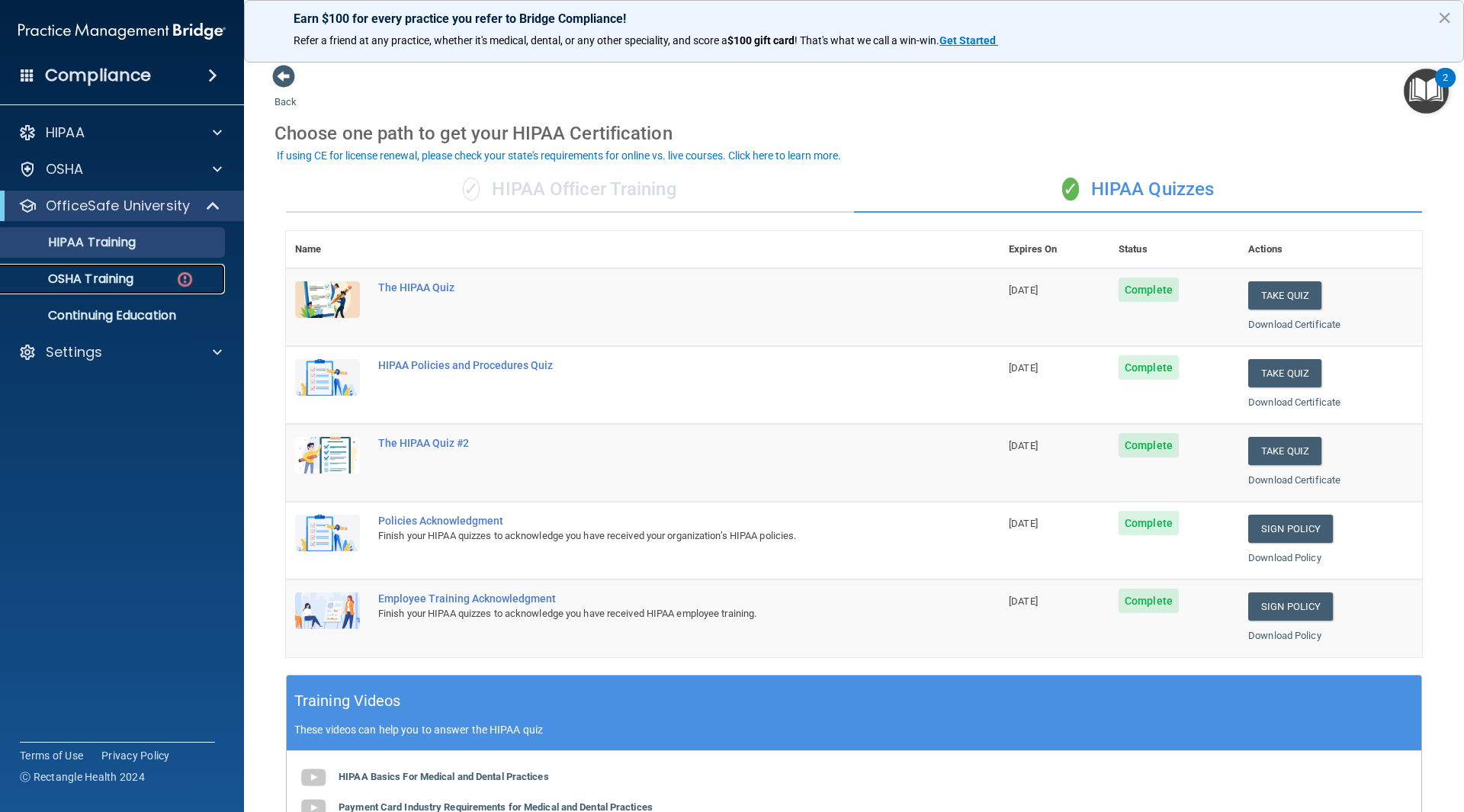
click at [114, 286] on p "OSHA Training" at bounding box center [71, 279] width 123 height 15
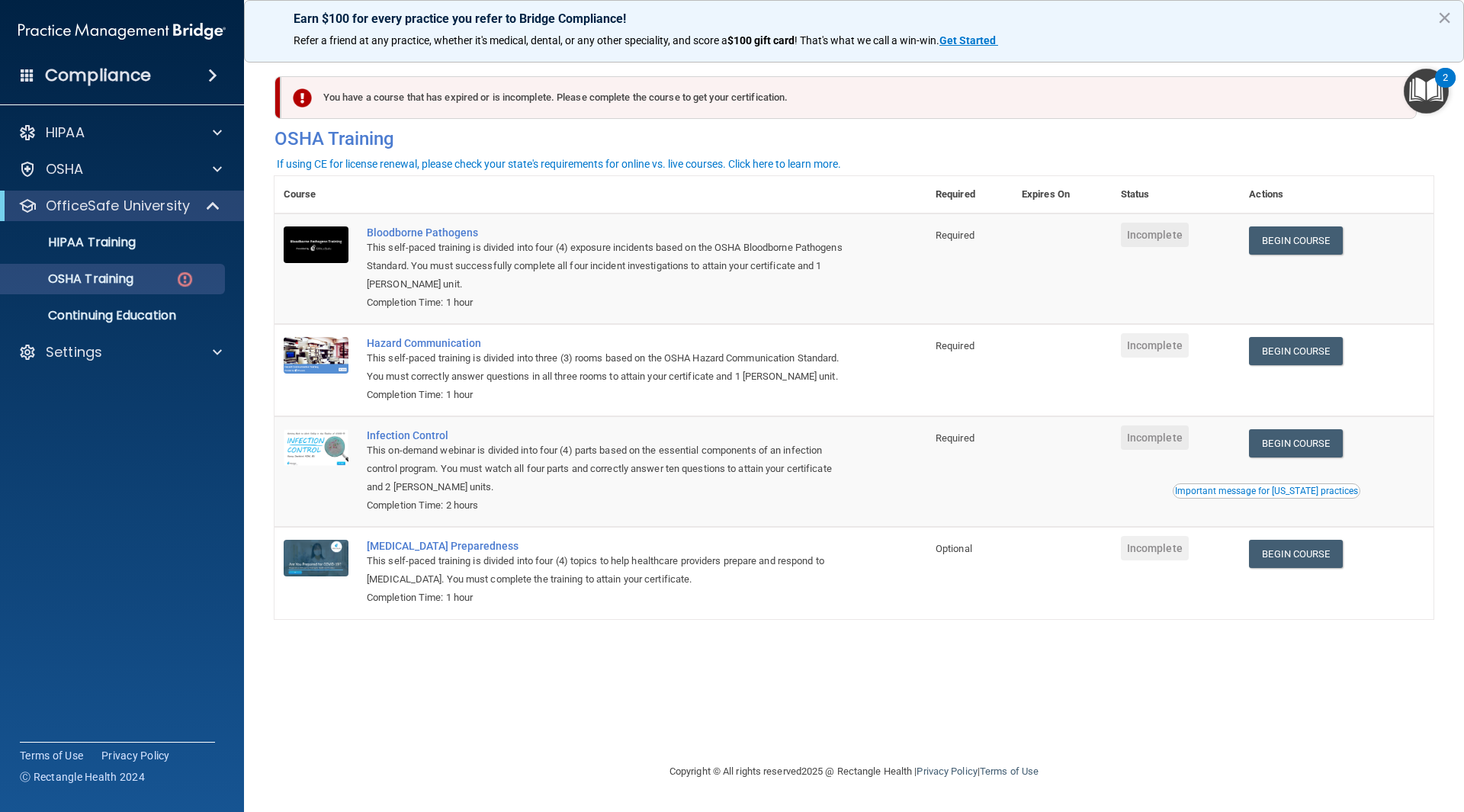
click at [1265, 223] on td "Begin Course Download Certificate" at bounding box center [1336, 269] width 194 height 111
click at [1335, 238] on link "Begin Course" at bounding box center [1295, 240] width 93 height 28
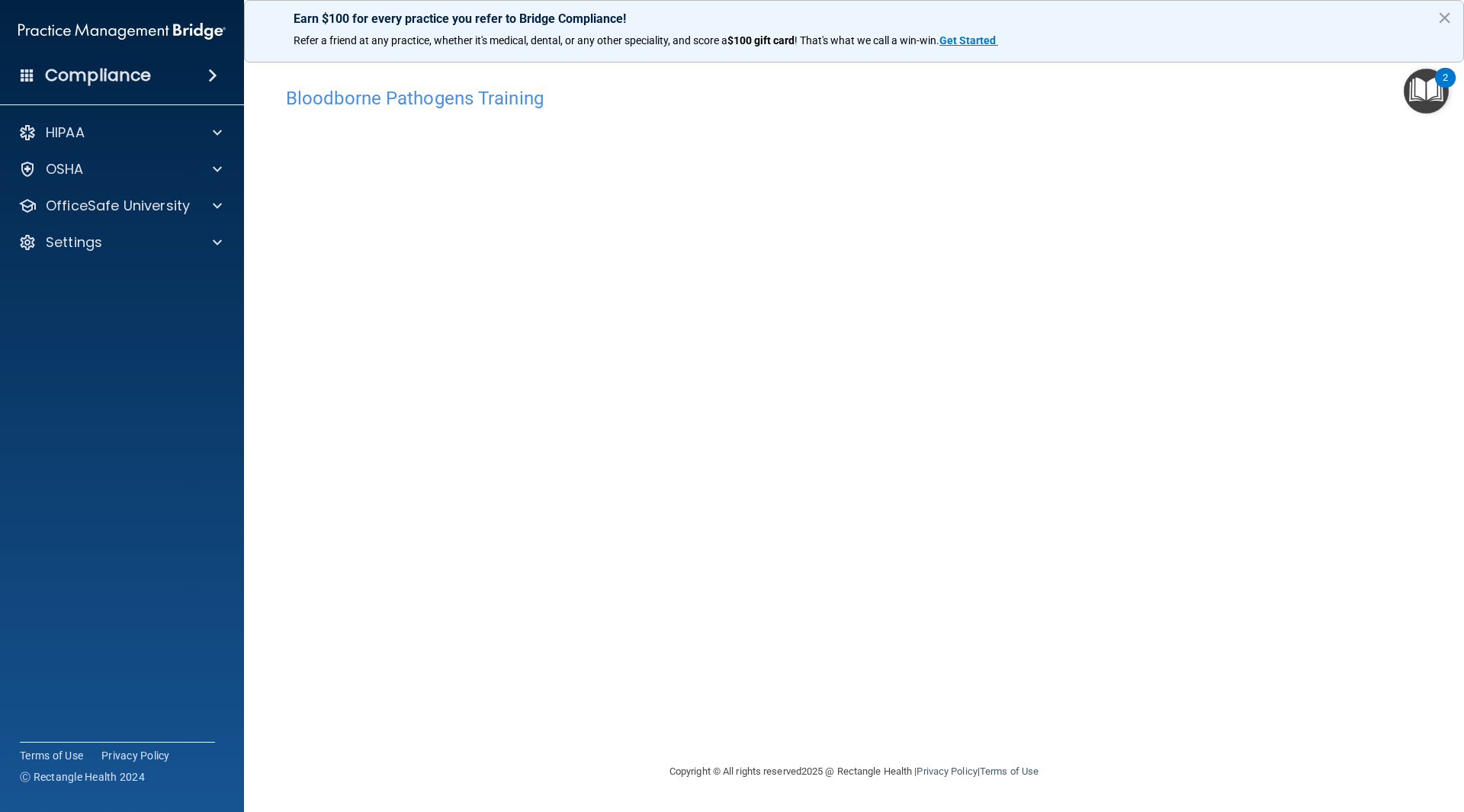
click at [1131, 689] on div "Bloodborne Pathogens Training This course doesn’t expire until . Are you sure y…" at bounding box center [854, 420] width 1159 height 683
click at [1093, 701] on div "Bloodborne Pathogens Training This course doesn’t expire until . Are you sure y…" at bounding box center [854, 420] width 1159 height 683
click at [1146, 673] on div "Bloodborne Pathogens Training This course doesn’t expire until . Are you sure y…" at bounding box center [854, 420] width 1159 height 683
click at [891, 633] on div "Bloodborne Pathogens Training This course doesn’t expire until . Are you sure y…" at bounding box center [854, 420] width 1159 height 683
click at [100, 206] on p "OfficeSafe University" at bounding box center [118, 205] width 145 height 18
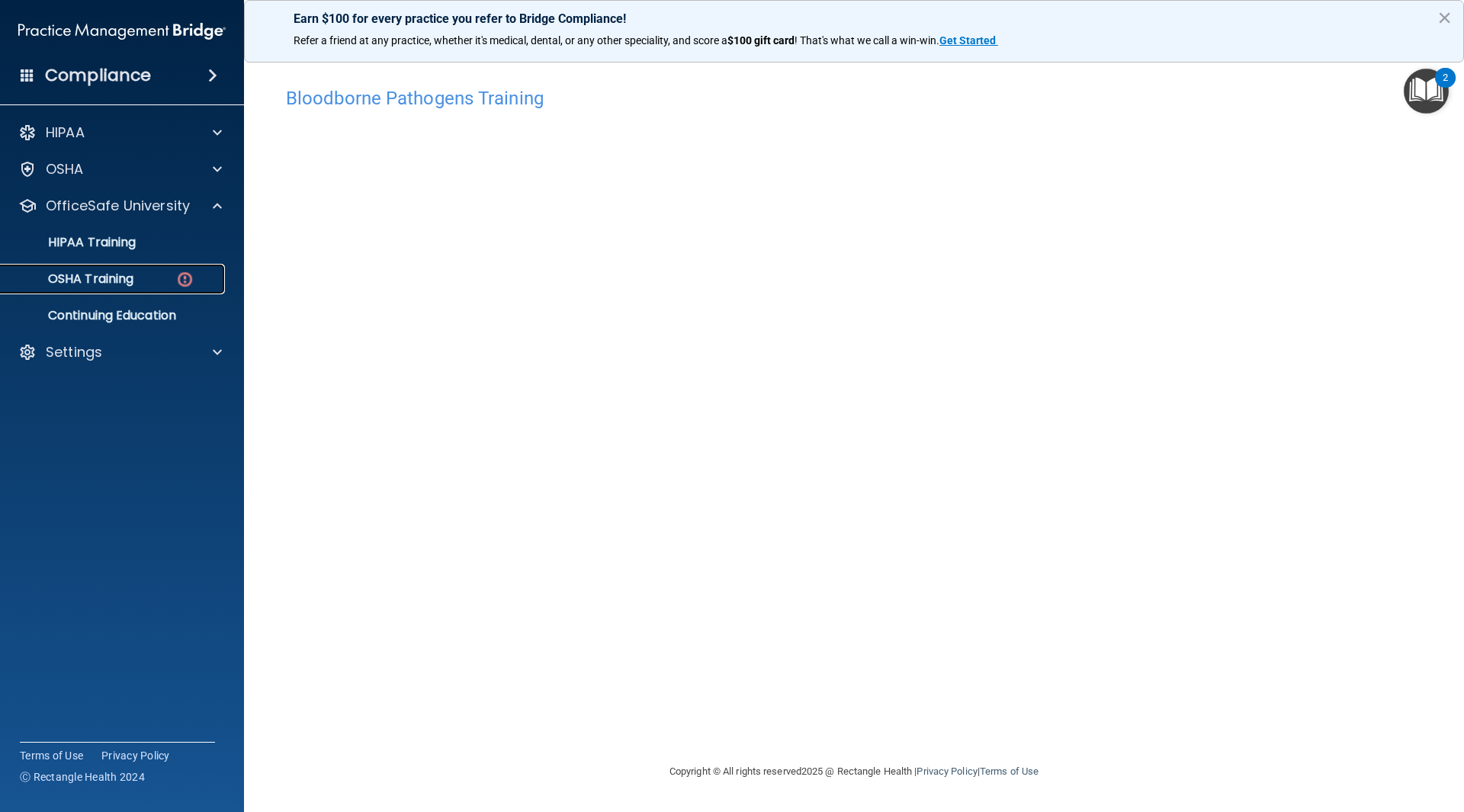
click at [141, 287] on link "OSHA Training" at bounding box center [104, 279] width 240 height 31
